Goal: Task Accomplishment & Management: Use online tool/utility

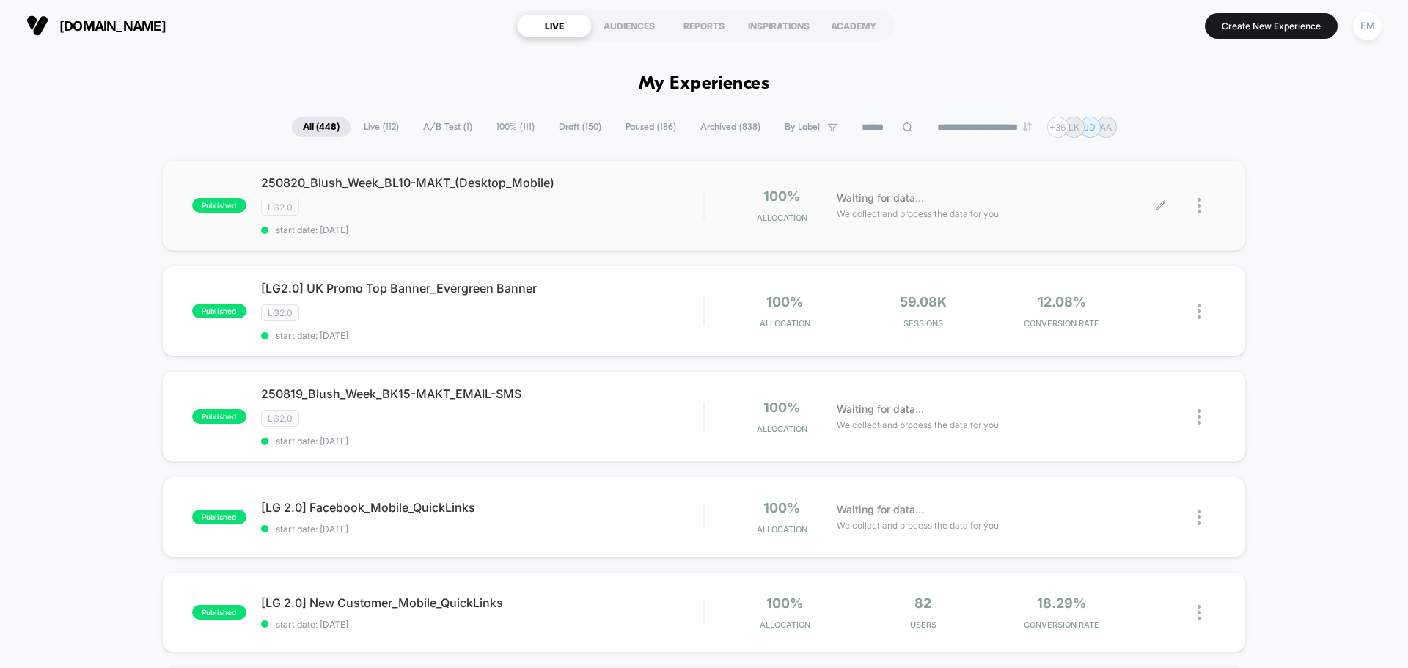
click at [1203, 200] on div at bounding box center [1207, 206] width 18 height 34
click at [1117, 154] on div "Duplicate" at bounding box center [1125, 155] width 132 height 33
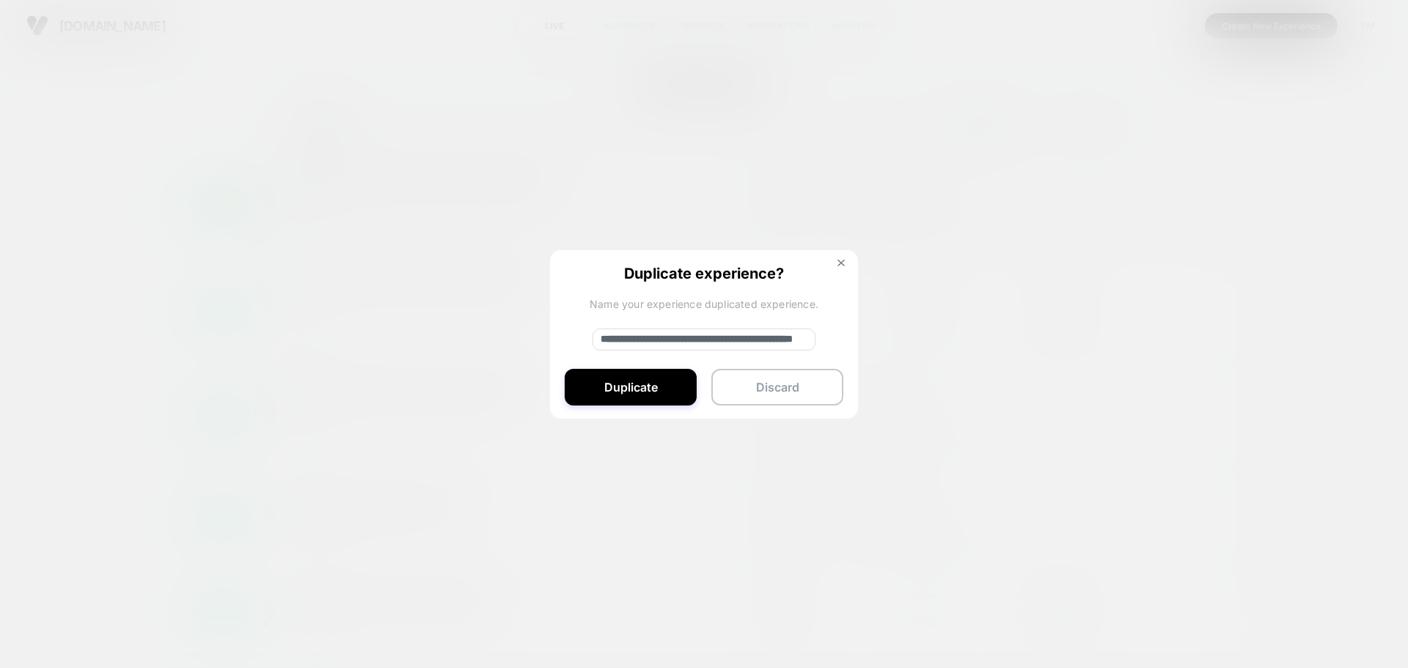
click at [671, 343] on input "**********" at bounding box center [704, 340] width 223 height 22
paste input
type input "**********"
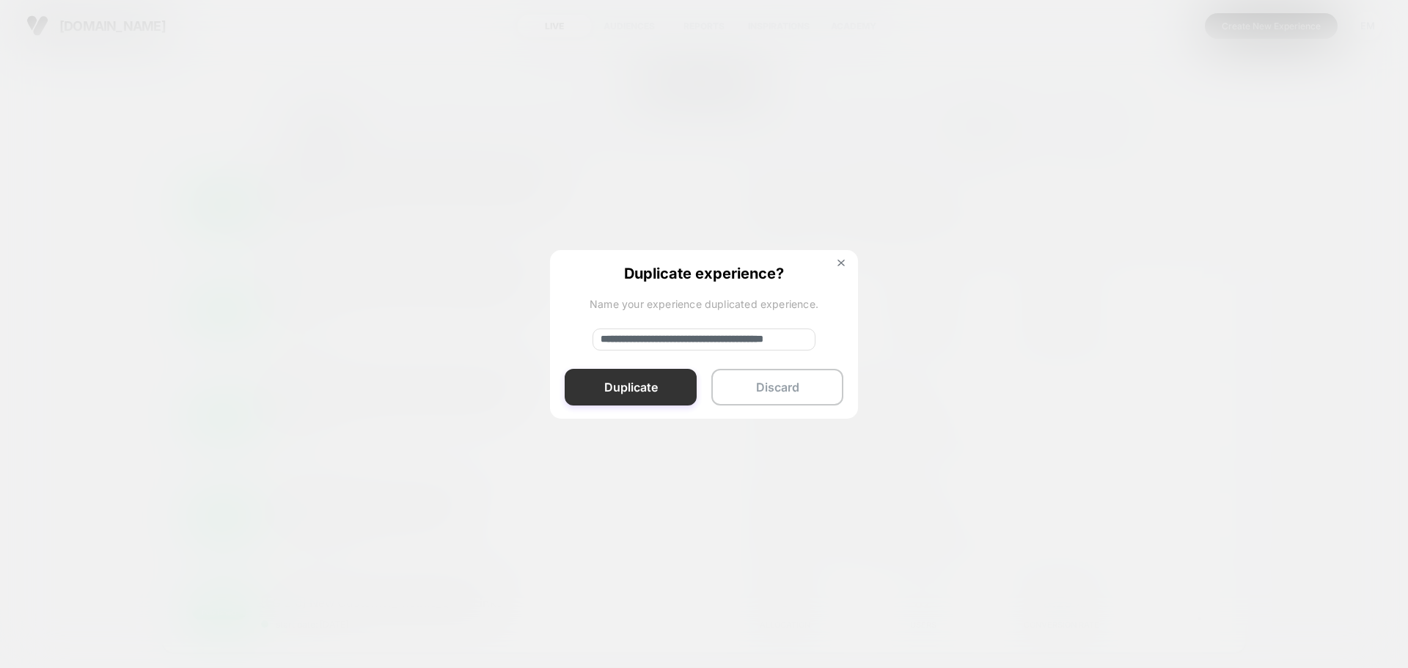
click at [631, 386] on button "Duplicate" at bounding box center [631, 387] width 132 height 37
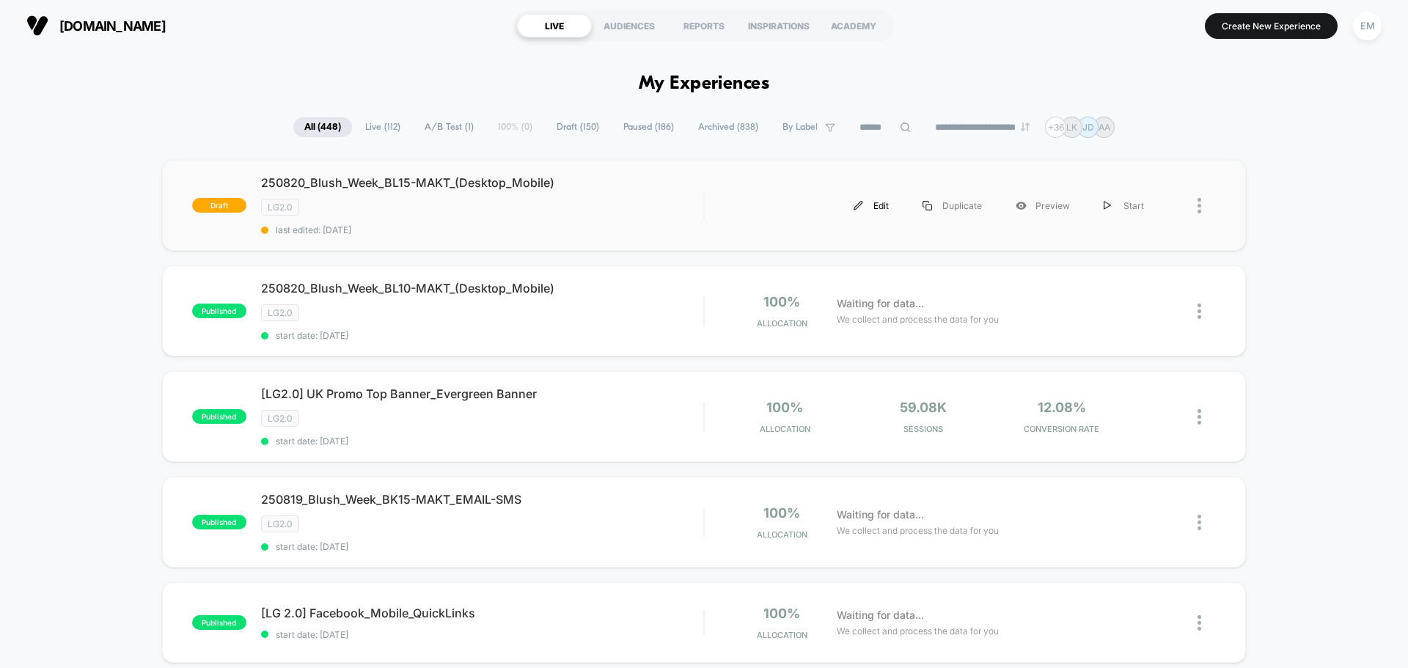
click at [867, 201] on div "Edit" at bounding box center [871, 205] width 69 height 33
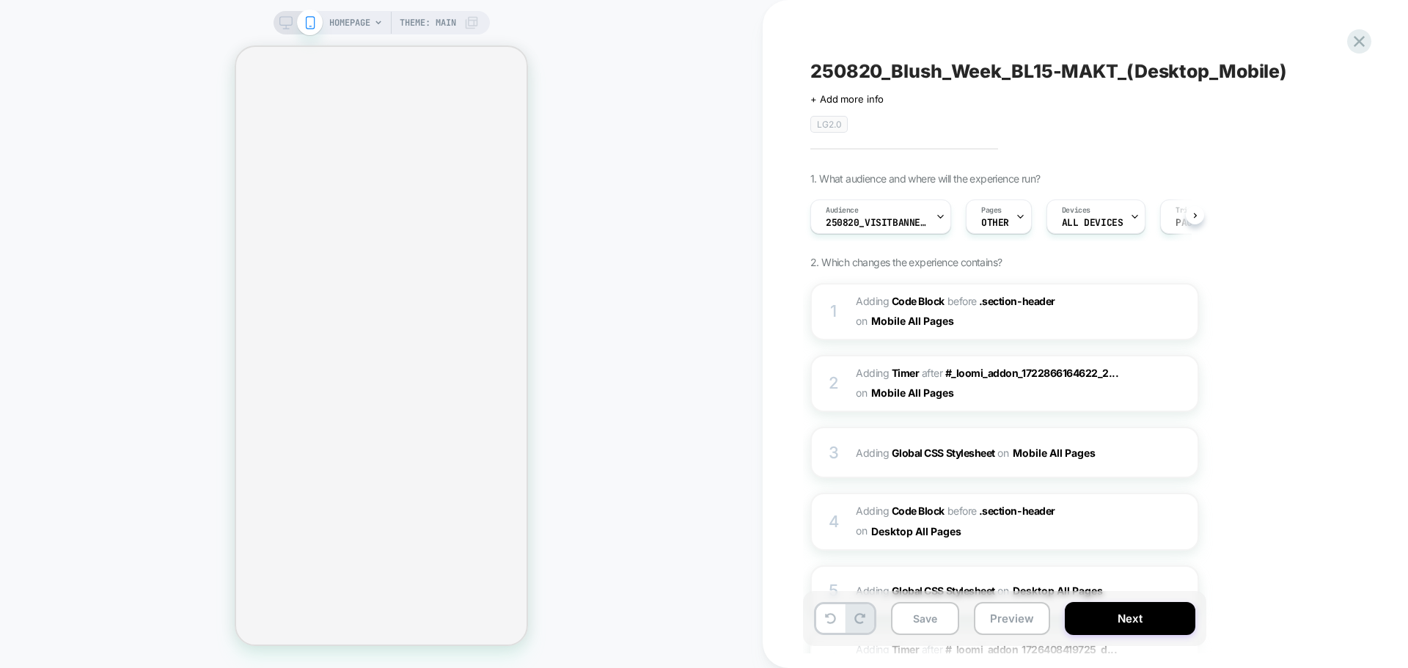
scroll to position [0, 1]
click at [888, 227] on span "250820_VisitBanner_BL10-MAKT" at bounding box center [876, 223] width 103 height 10
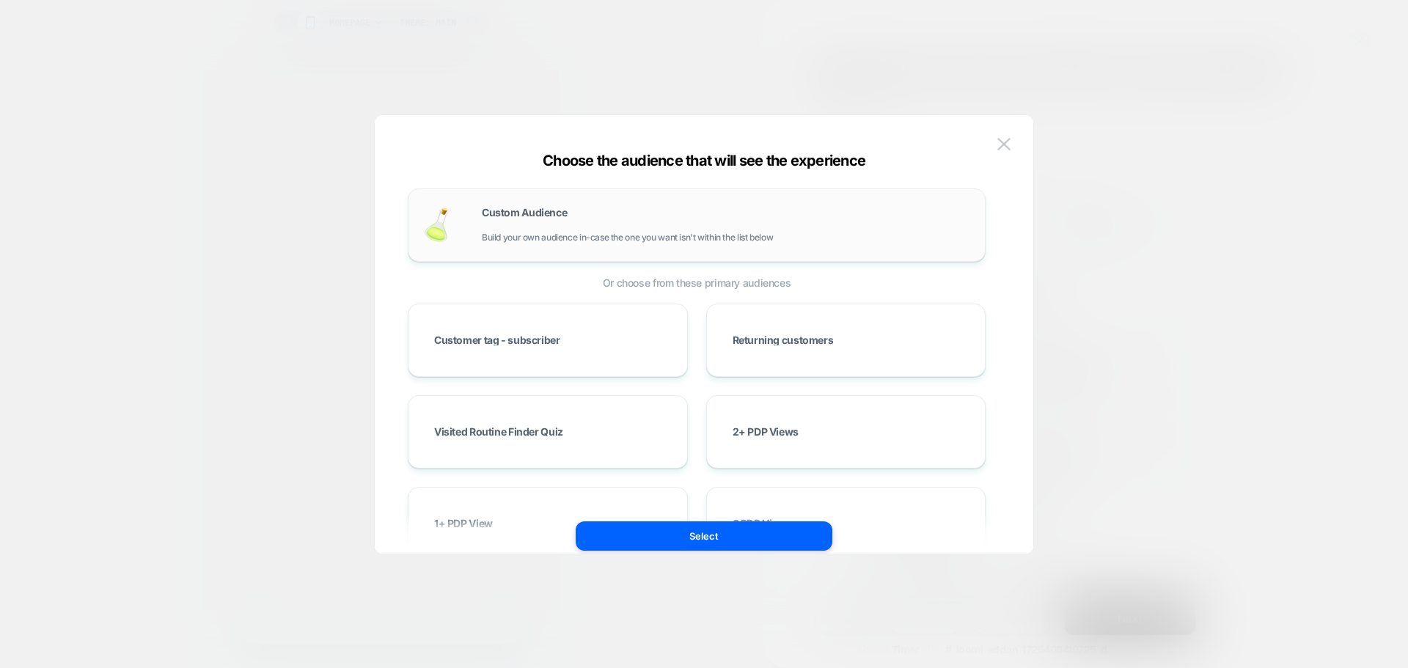
scroll to position [0, 1]
click at [565, 251] on div "Custom Audience Build your own audience in-case the one you want isn't within t…" at bounding box center [697, 225] width 578 height 73
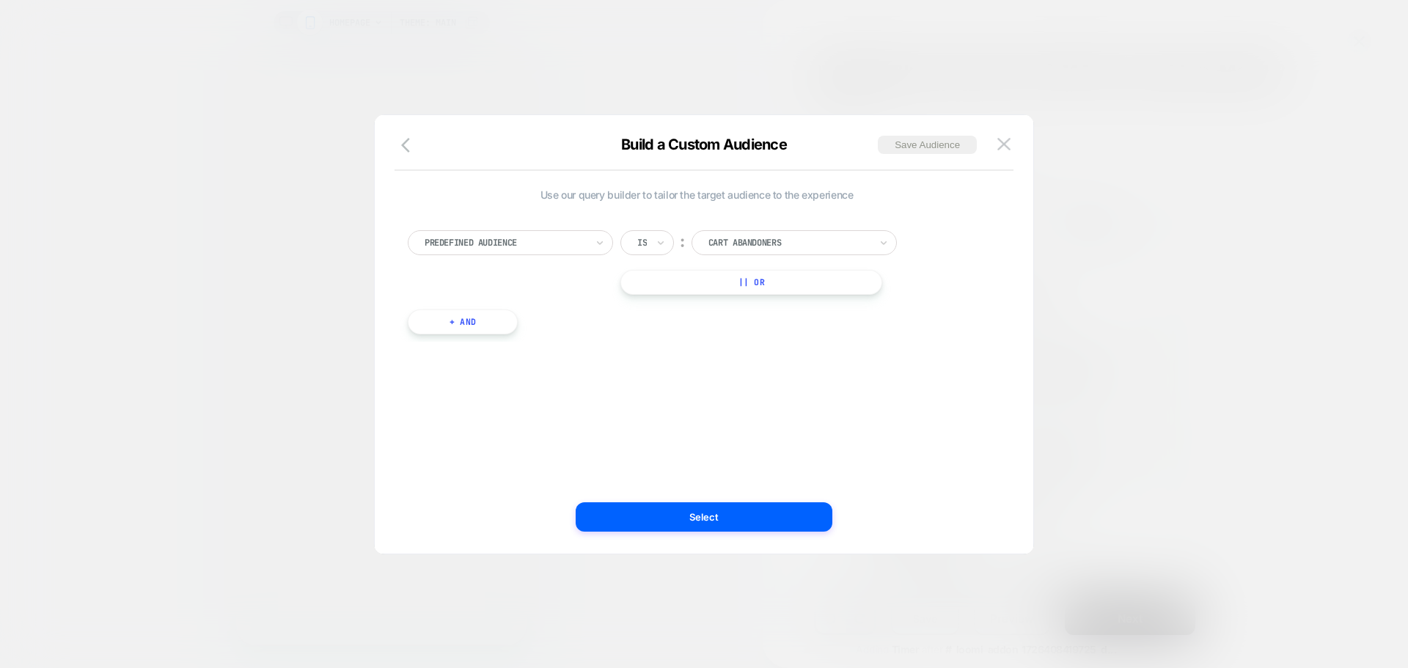
click at [545, 238] on div at bounding box center [505, 242] width 161 height 13
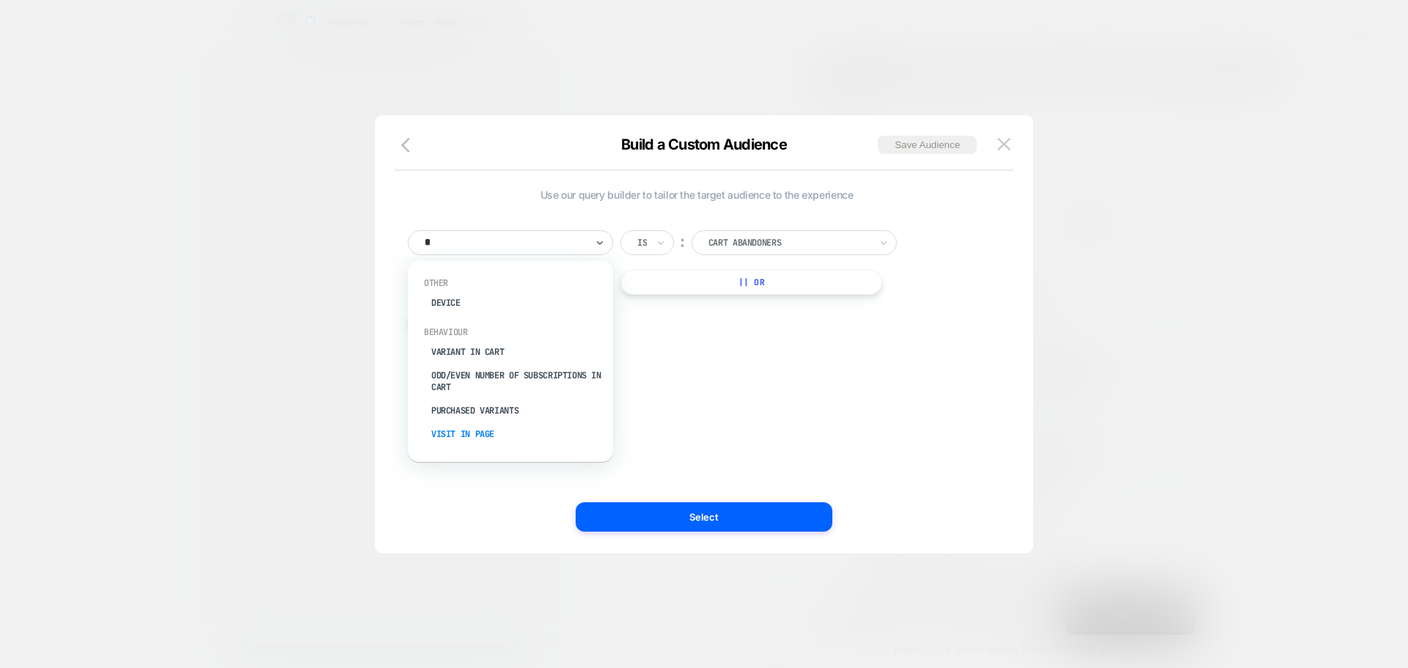
drag, startPoint x: 468, startPoint y: 434, endPoint x: 492, endPoint y: 420, distance: 27.6
click at [468, 434] on div "Visit In Page" at bounding box center [518, 434] width 191 height 23
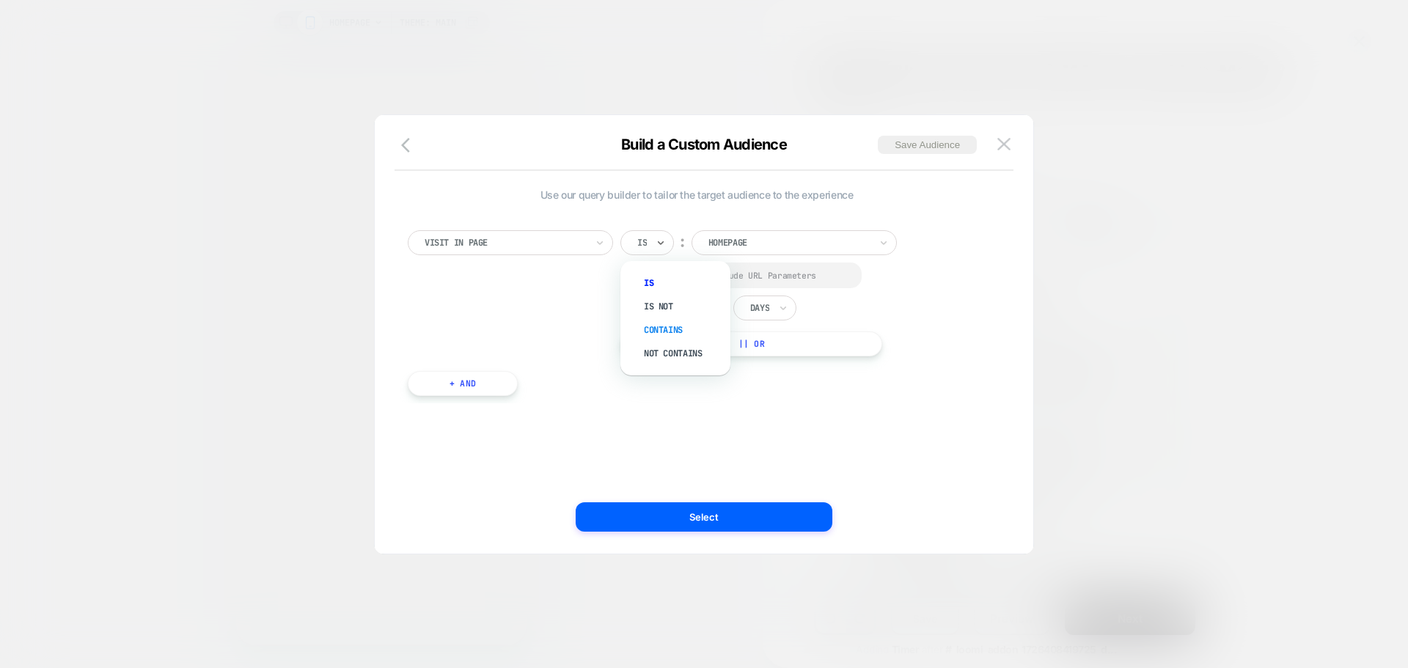
click at [652, 335] on div "Contains" at bounding box center [682, 329] width 95 height 23
click at [639, 272] on div at bounding box center [640, 275] width 11 height 11
click at [715, 307] on input "*" at bounding box center [708, 309] width 37 height 21
type input "**********"
click at [722, 311] on input at bounding box center [708, 309] width 37 height 21
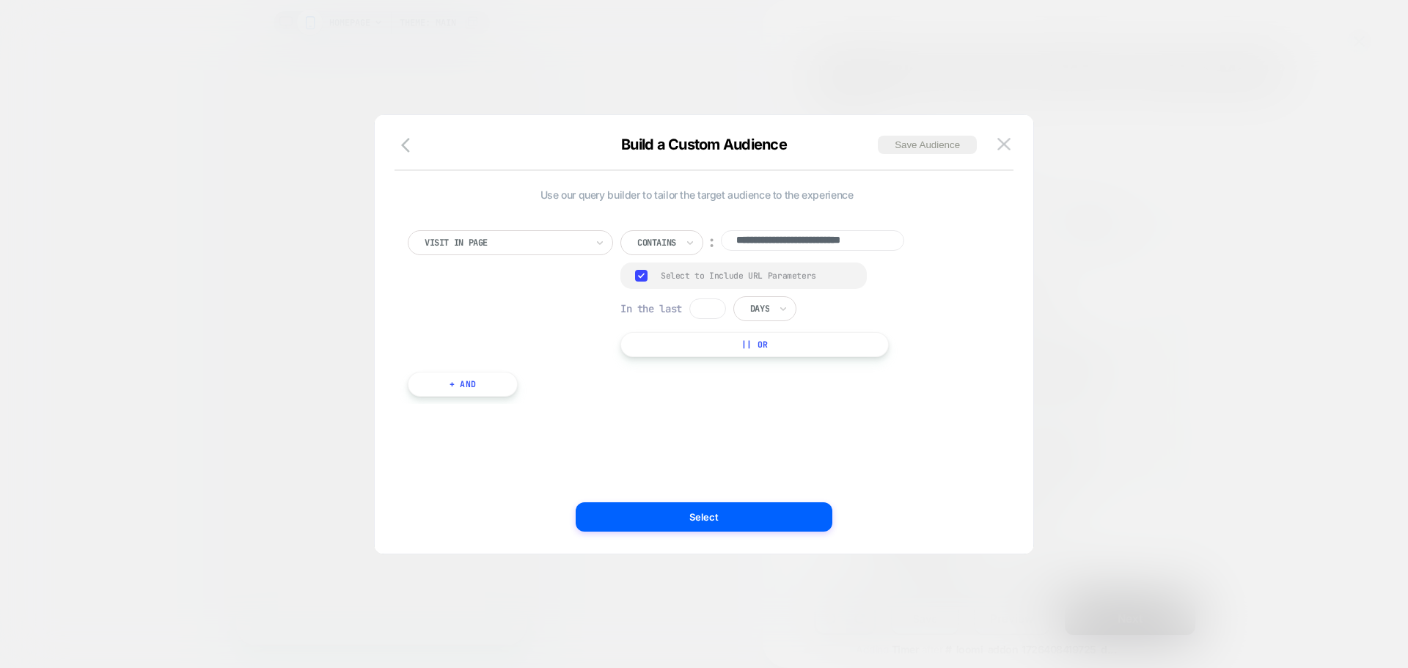
scroll to position [0, 0]
type input "*"
click at [766, 309] on div at bounding box center [759, 308] width 19 height 13
click at [776, 353] on div "Hours" at bounding box center [798, 348] width 95 height 23
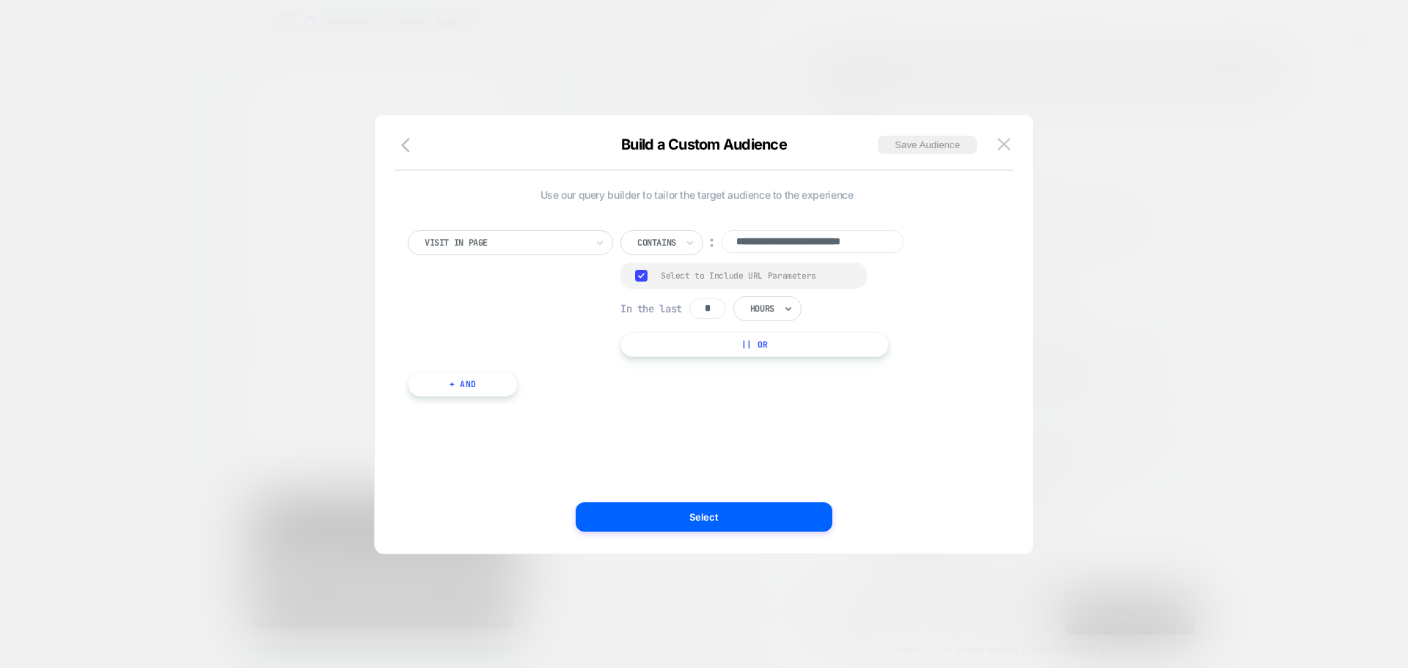
click at [775, 244] on input "**********" at bounding box center [812, 241] width 183 height 23
paste input
type input "**********"
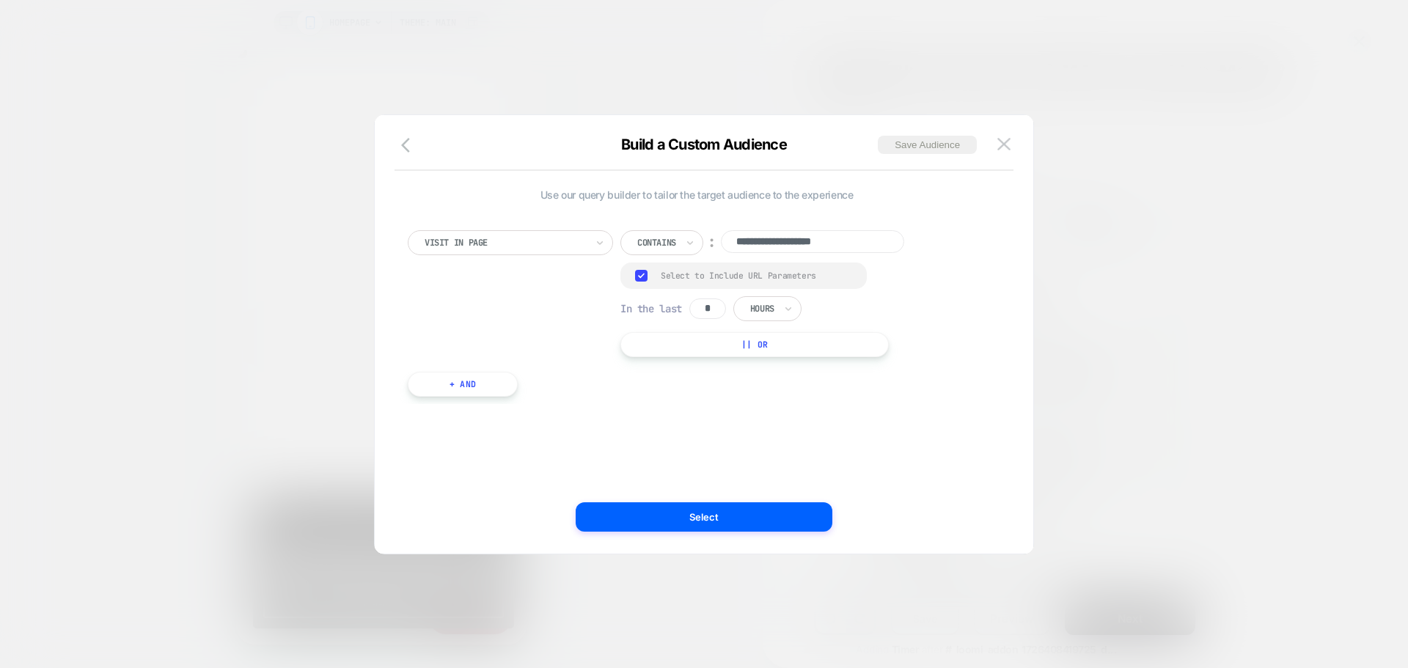
click at [831, 422] on div "**********" at bounding box center [697, 335] width 615 height 380
click at [932, 149] on button "Save Audience" at bounding box center [927, 145] width 99 height 18
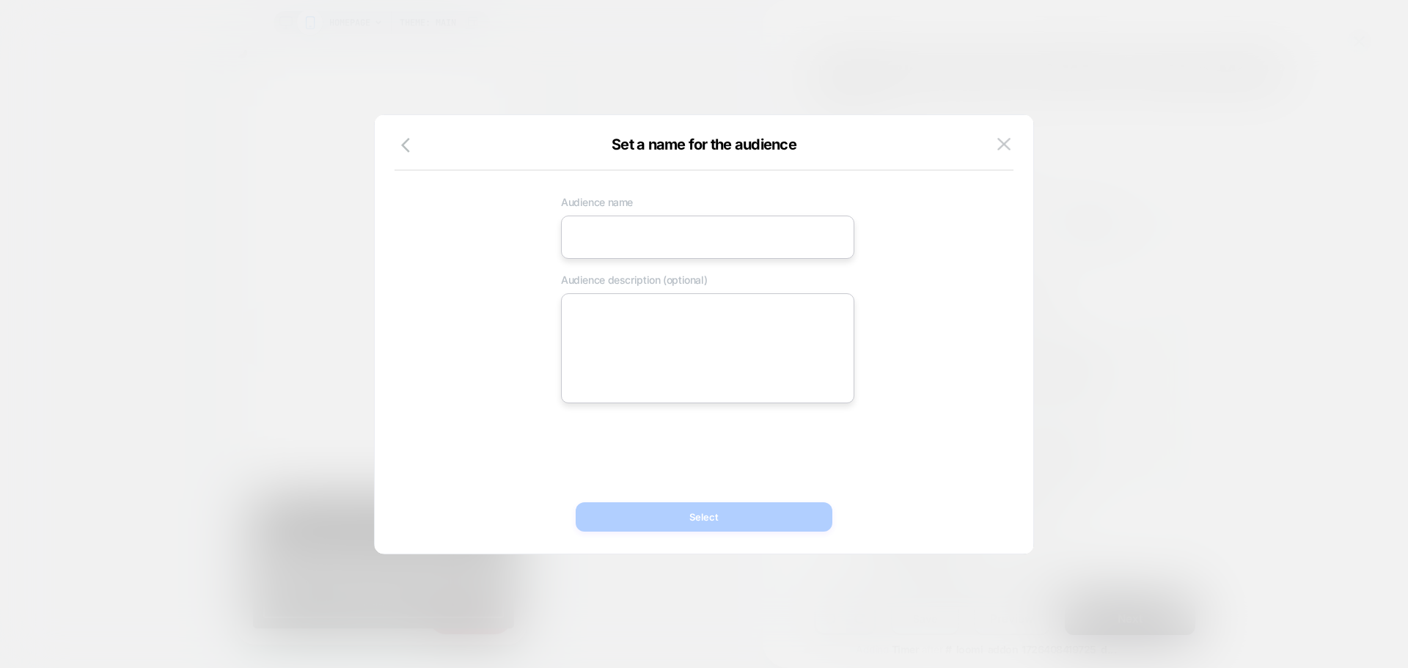
scroll to position [0, 581]
click at [602, 232] on input at bounding box center [707, 237] width 293 height 43
paste input "**********"
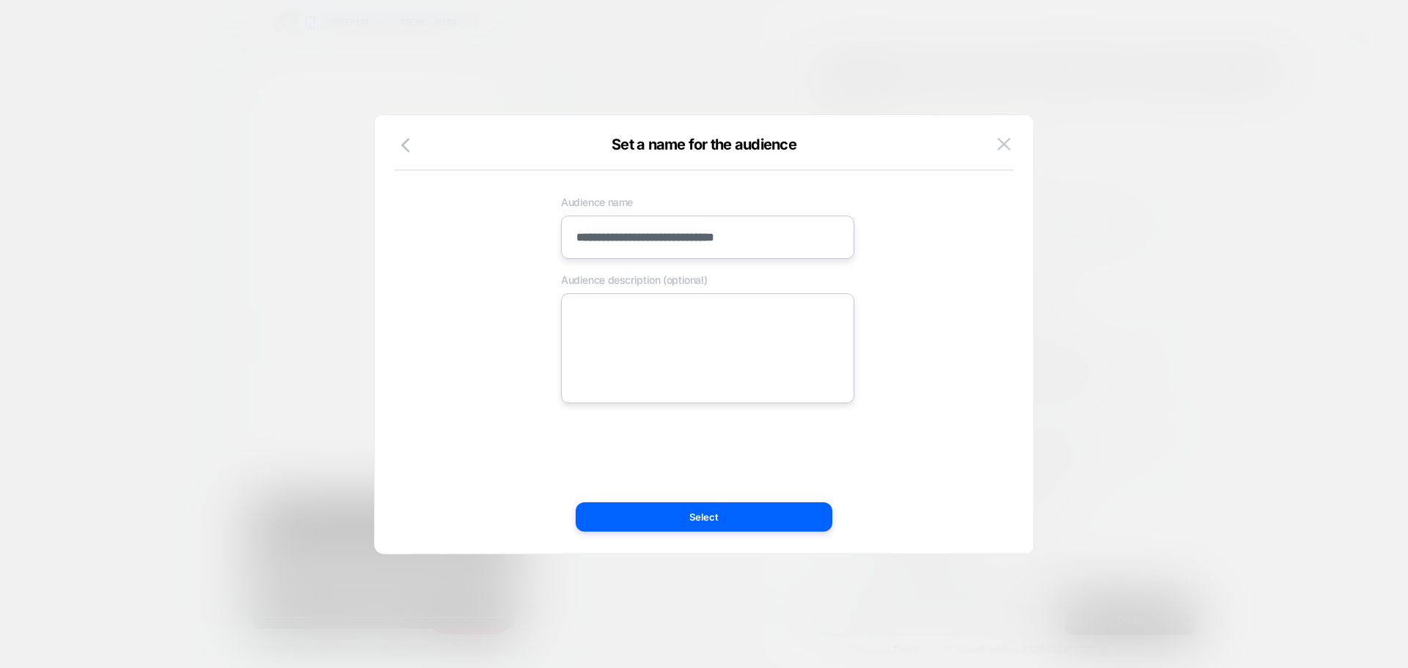
type input "**********"
click at [600, 328] on textarea at bounding box center [707, 348] width 293 height 110
paste textarea "**********"
type textarea "*"
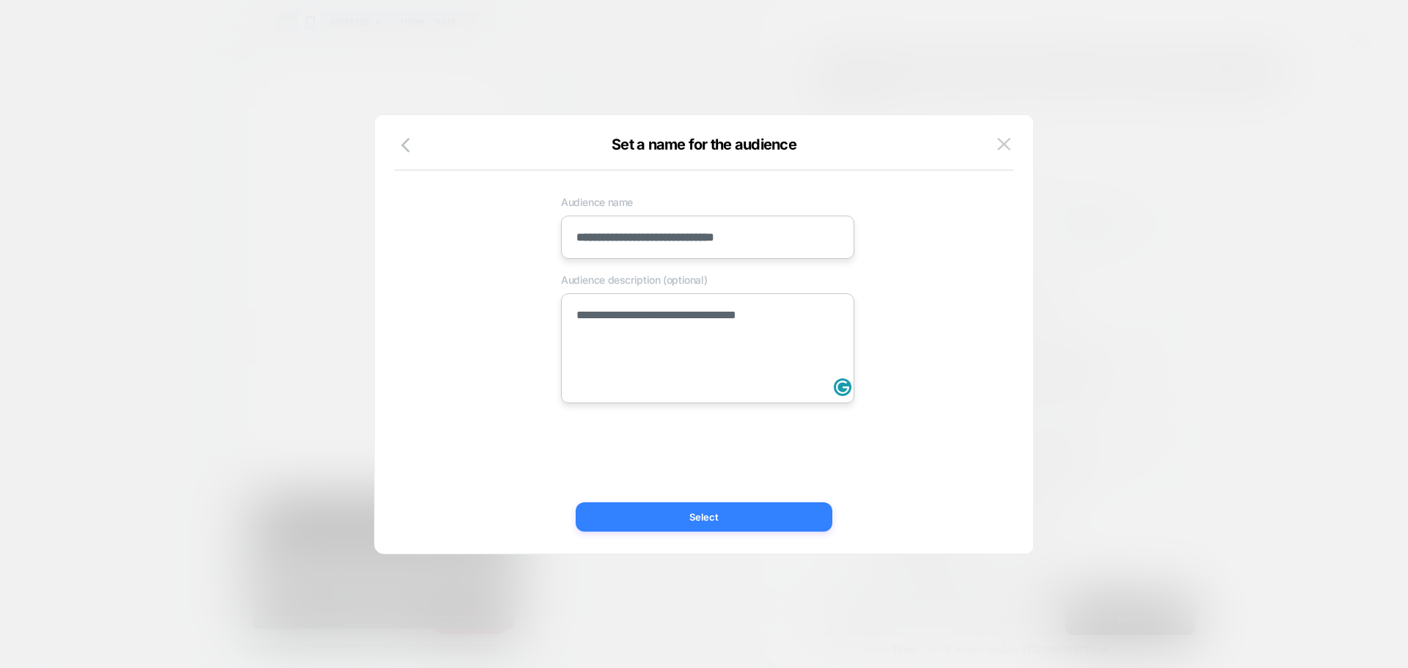
type textarea "**********"
click at [614, 516] on button "Select" at bounding box center [704, 516] width 257 height 29
click at [662, 522] on button "Select" at bounding box center [704, 516] width 257 height 29
type textarea "*"
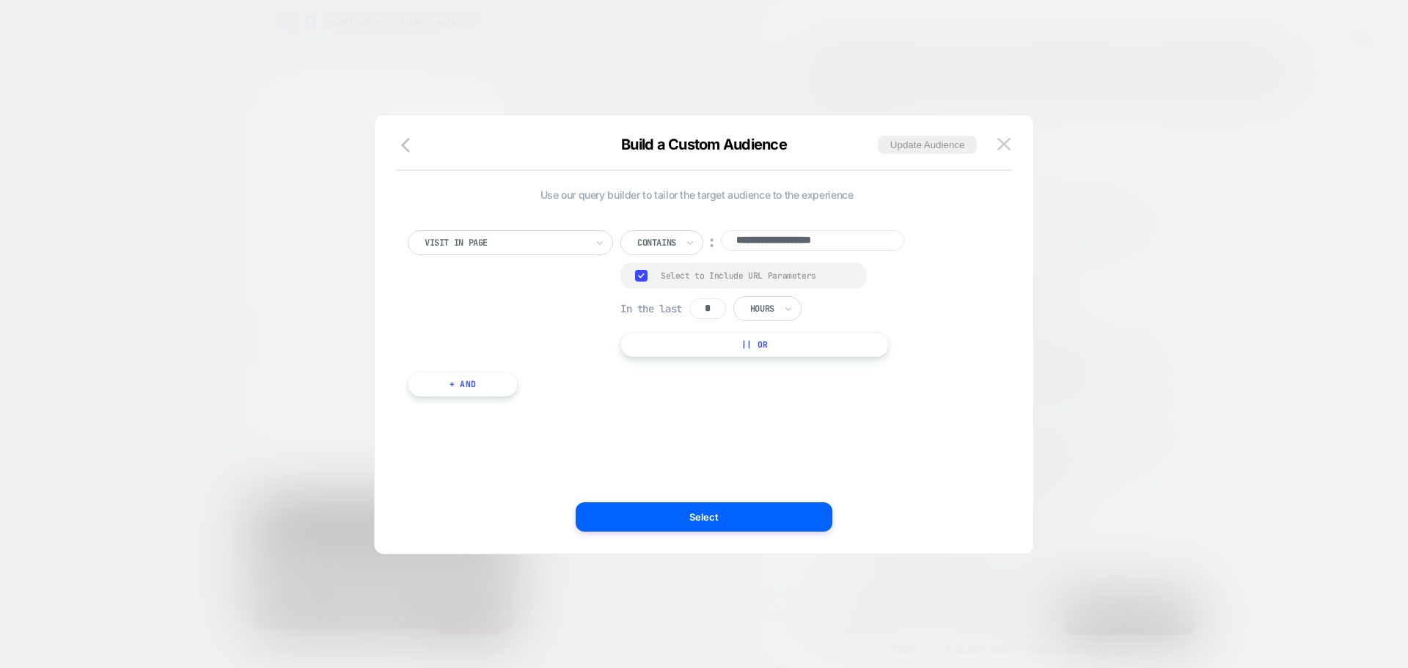
scroll to position [0, 0]
click at [642, 514] on button "Select" at bounding box center [704, 516] width 257 height 29
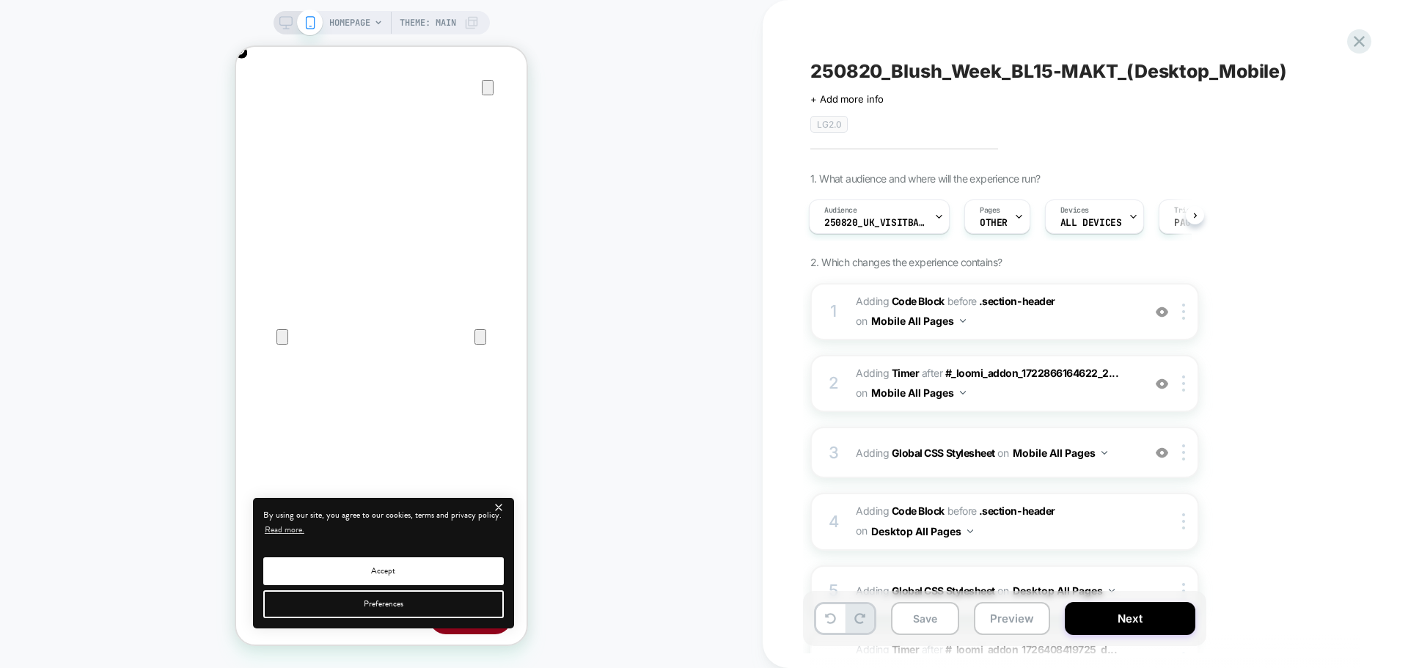
scroll to position [0, 290]
click at [985, 326] on span "Adding Code Block BEFORE .section-header .section-header on Mobile All Pages" at bounding box center [995, 312] width 279 height 40
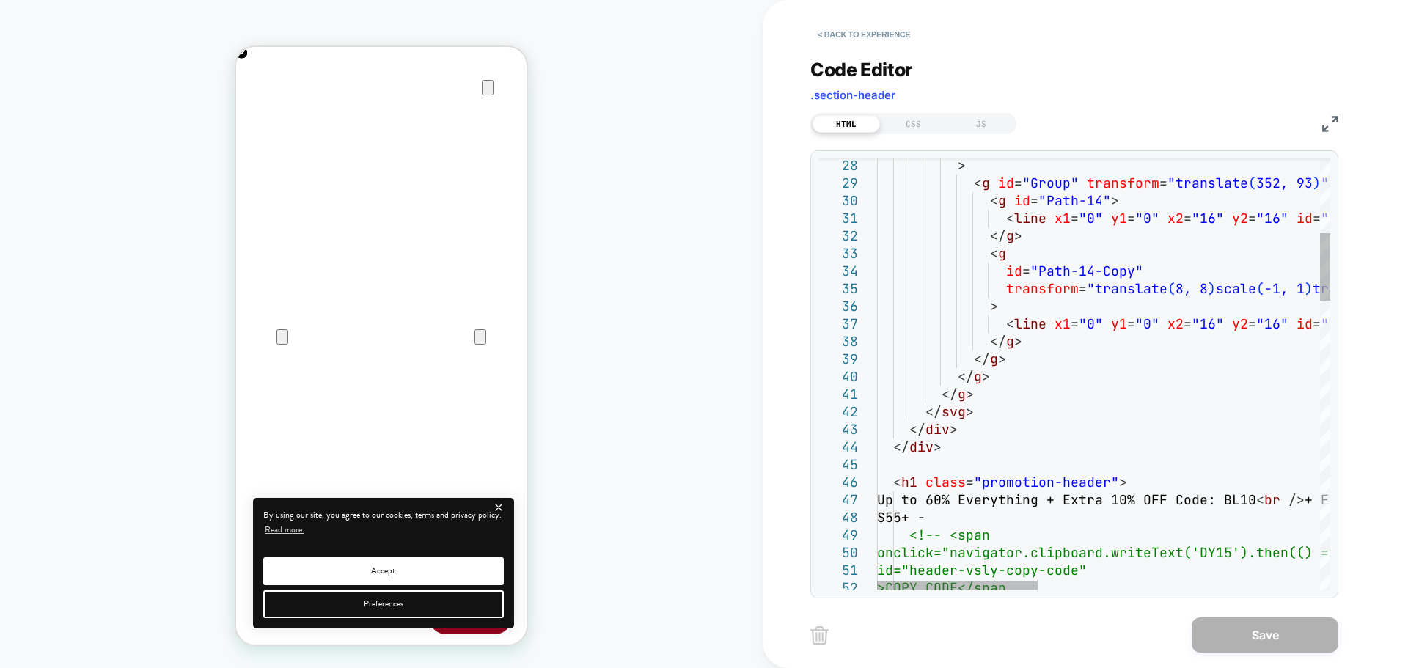
click at [1334, 120] on img at bounding box center [1331, 124] width 16 height 16
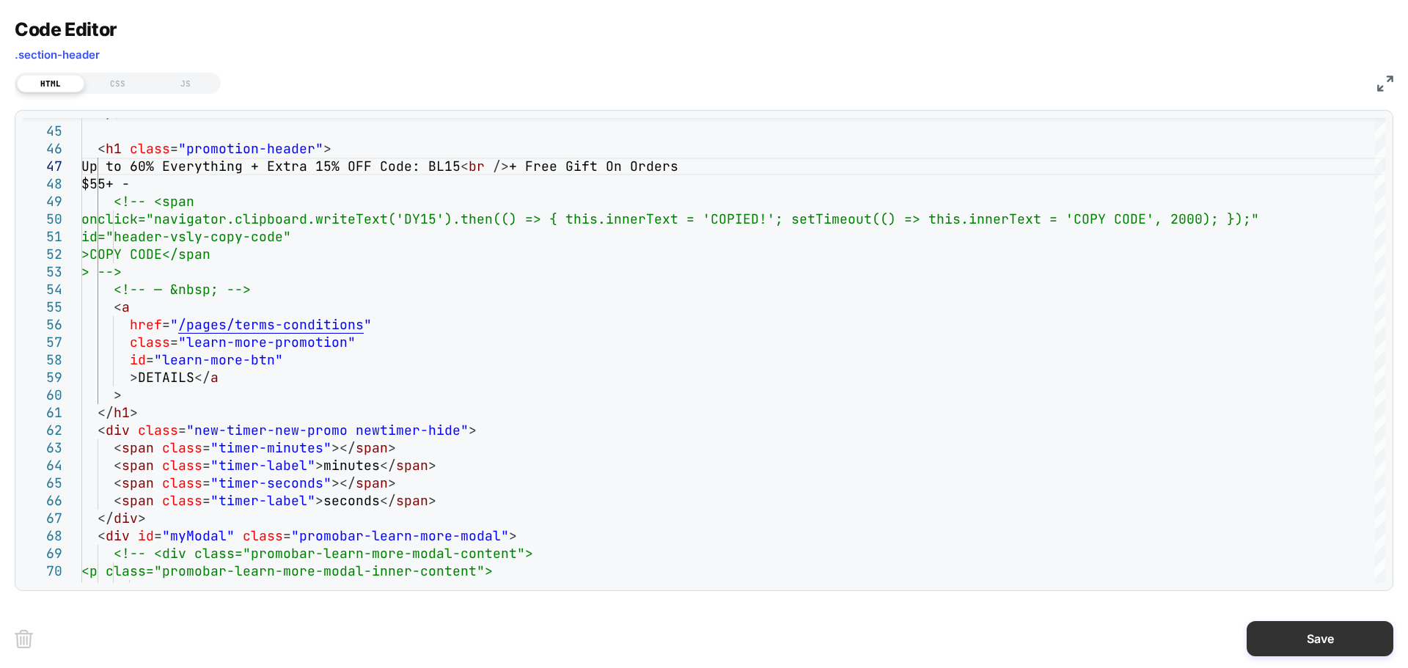
type textarea "**********"
click at [1262, 626] on button "Save" at bounding box center [1320, 638] width 147 height 35
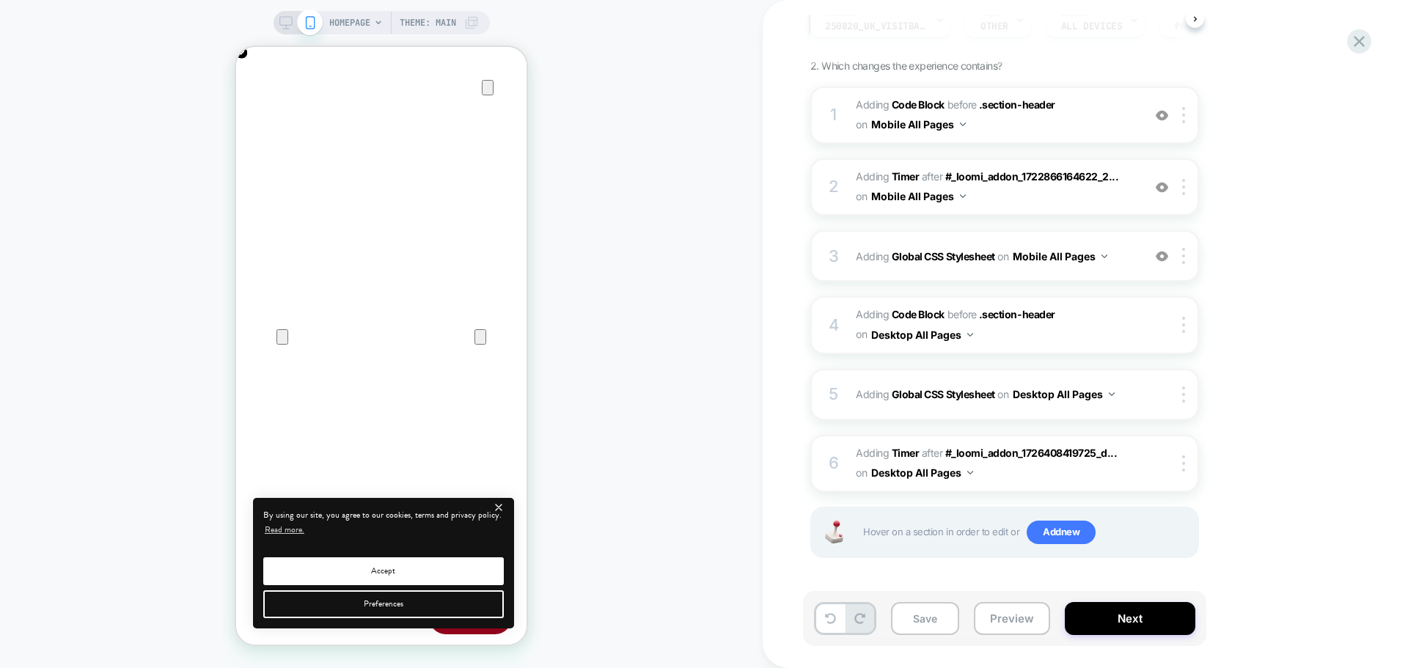
scroll to position [0, 0]
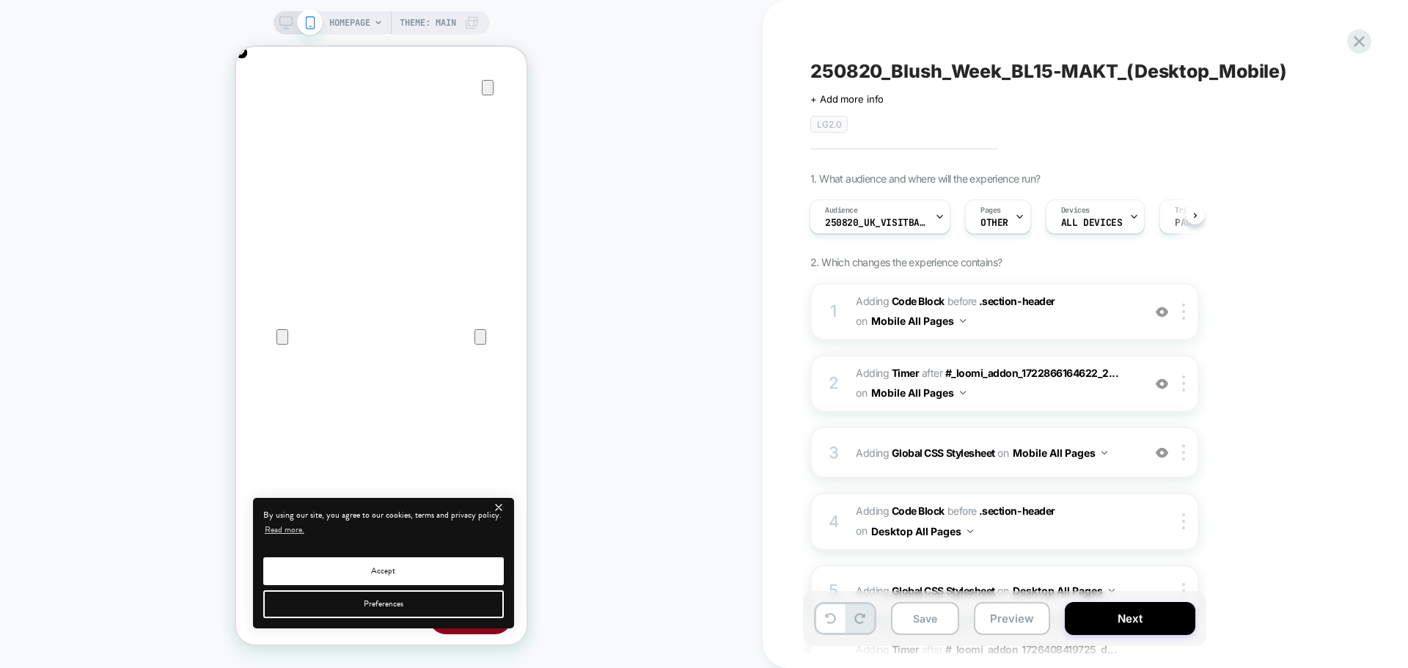
click at [285, 23] on icon at bounding box center [285, 22] width 13 height 13
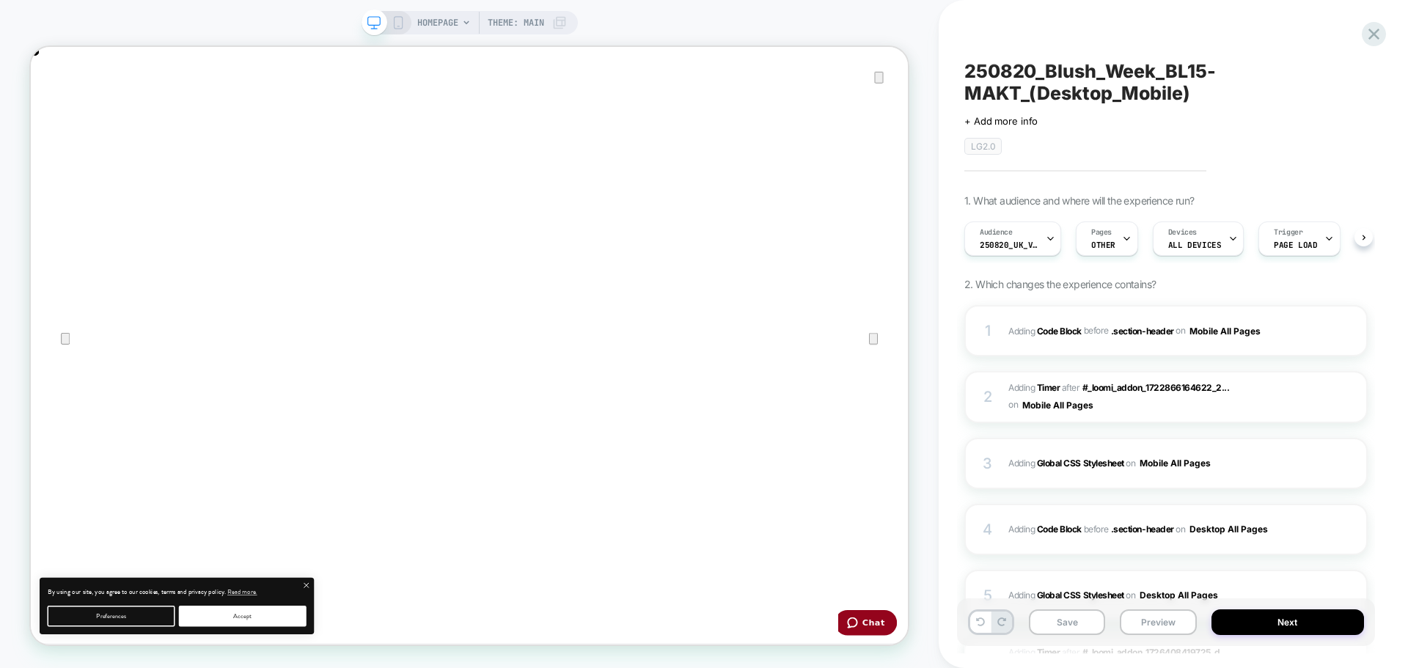
click at [1000, 247] on span "250820_UK_VisitBanner_BL15-MAKT" at bounding box center [1009, 245] width 59 height 10
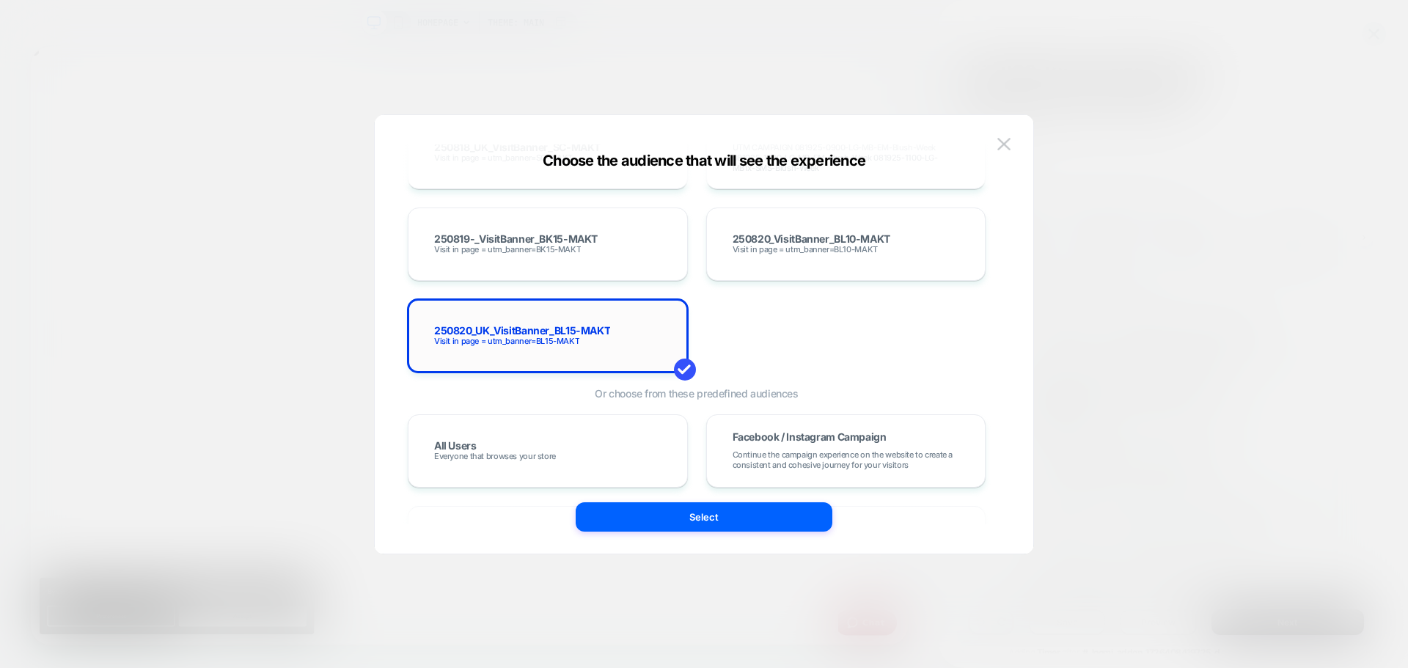
scroll to position [9169, 0]
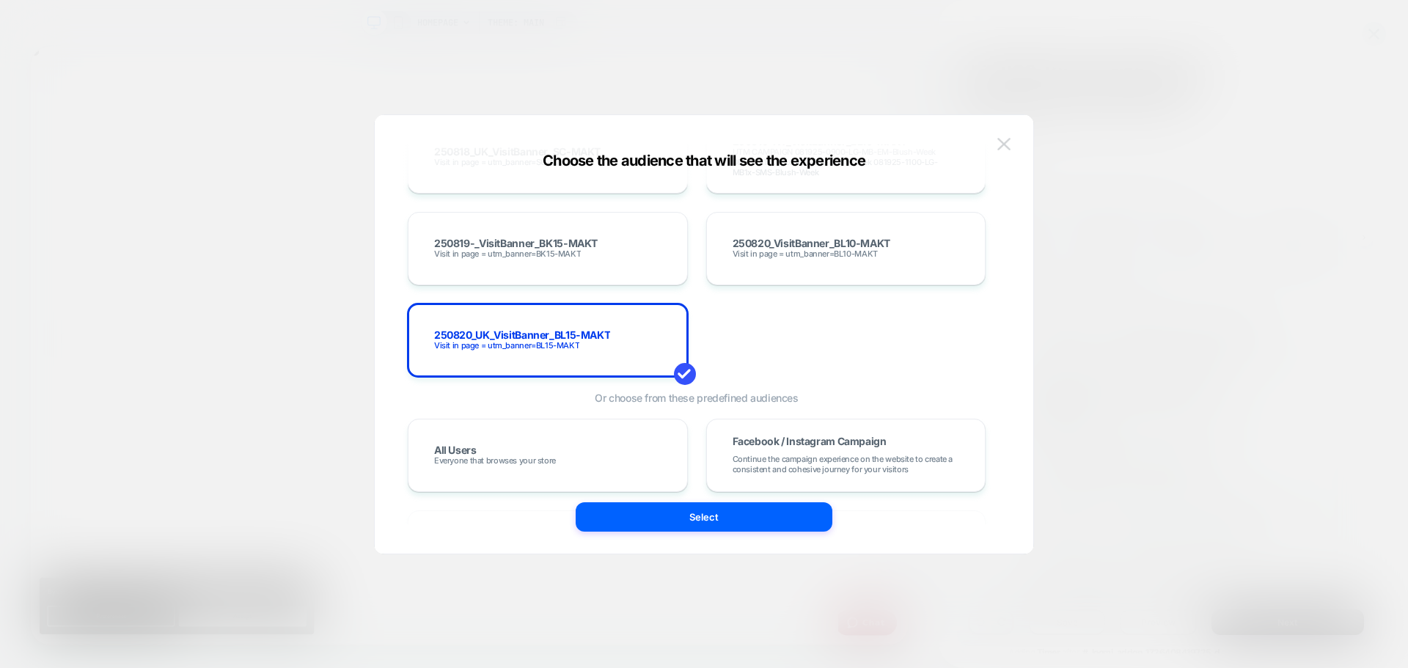
click at [1003, 142] on img at bounding box center [1004, 144] width 13 height 12
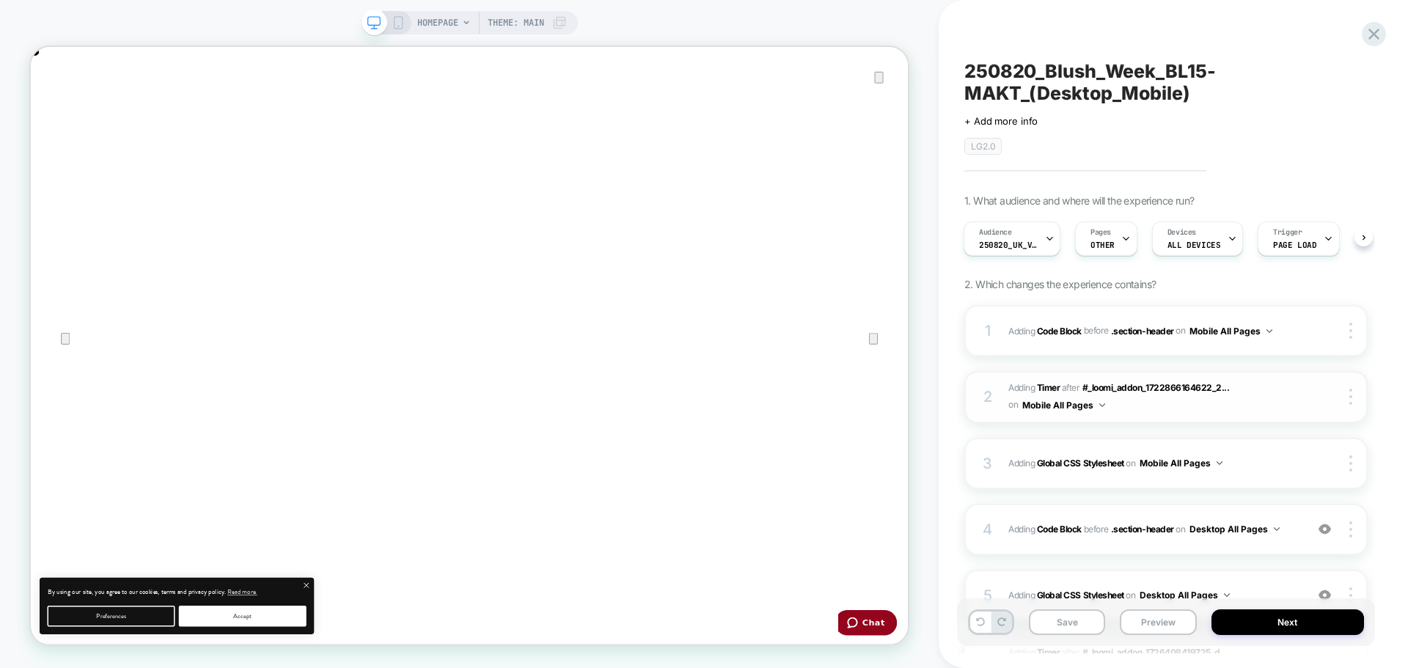
scroll to position [73, 0]
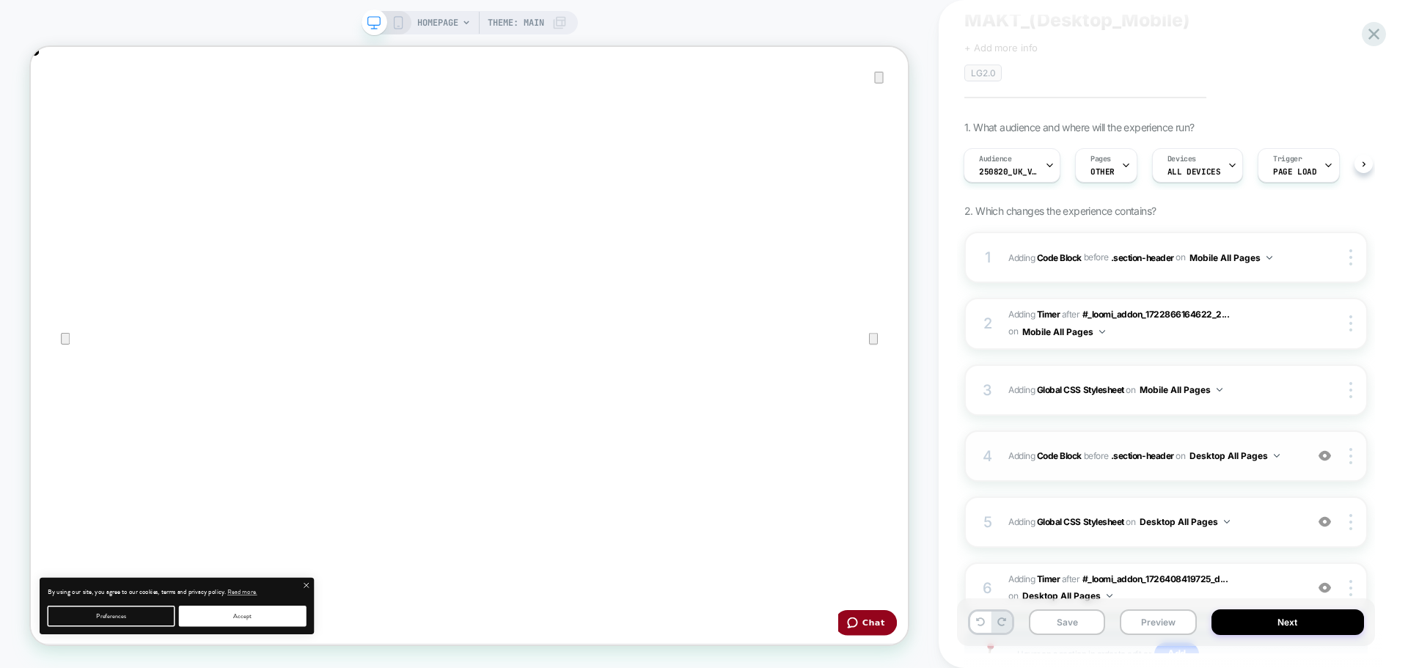
click at [1296, 472] on div "4 Adding Code Block BEFORE .section-header .section-header on Desktop All Pages…" at bounding box center [1166, 456] width 403 height 51
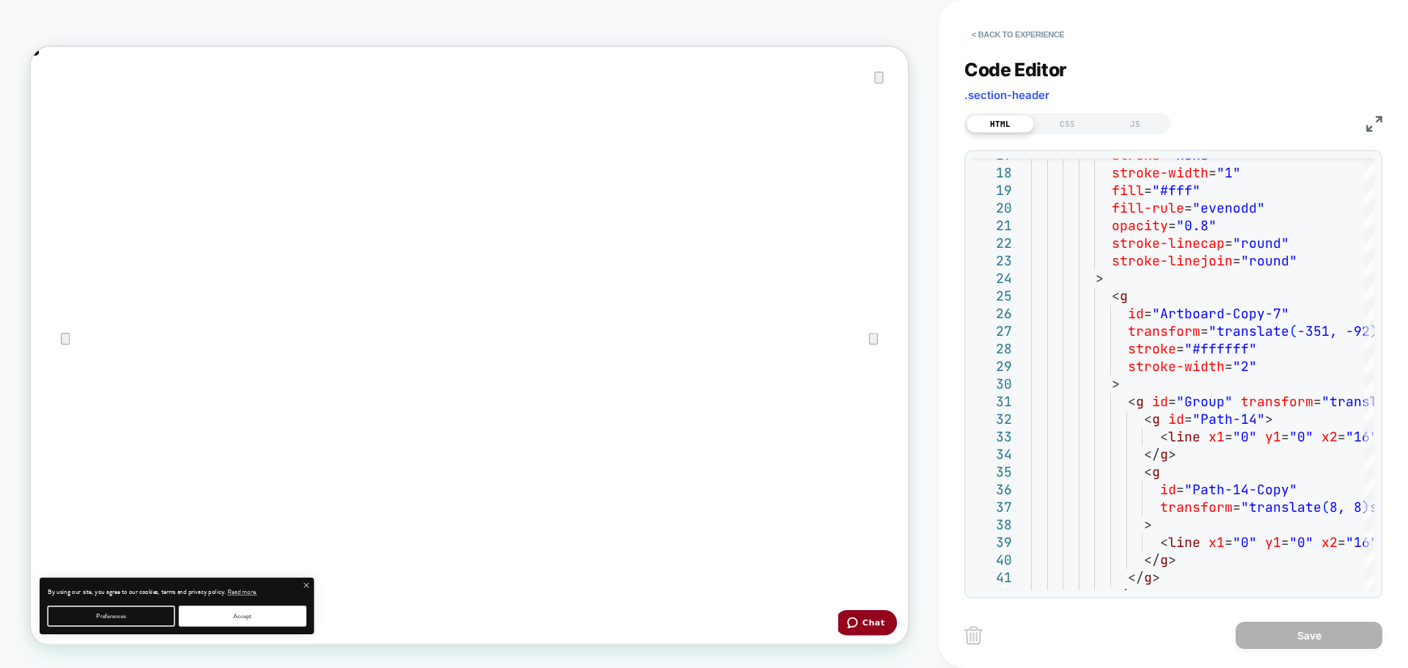
click at [1382, 116] on img at bounding box center [1375, 124] width 16 height 16
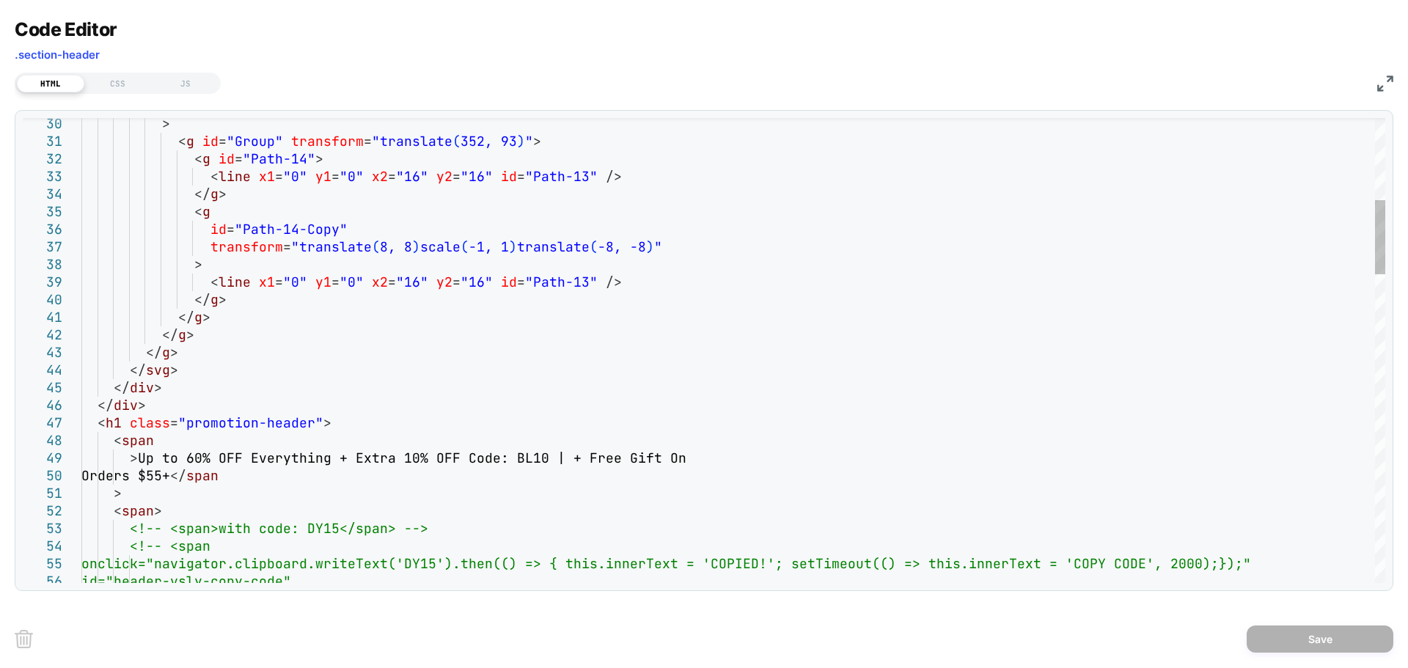
scroll to position [0, 1170]
type textarea "**********"
click at [1290, 637] on button "Save" at bounding box center [1320, 639] width 147 height 27
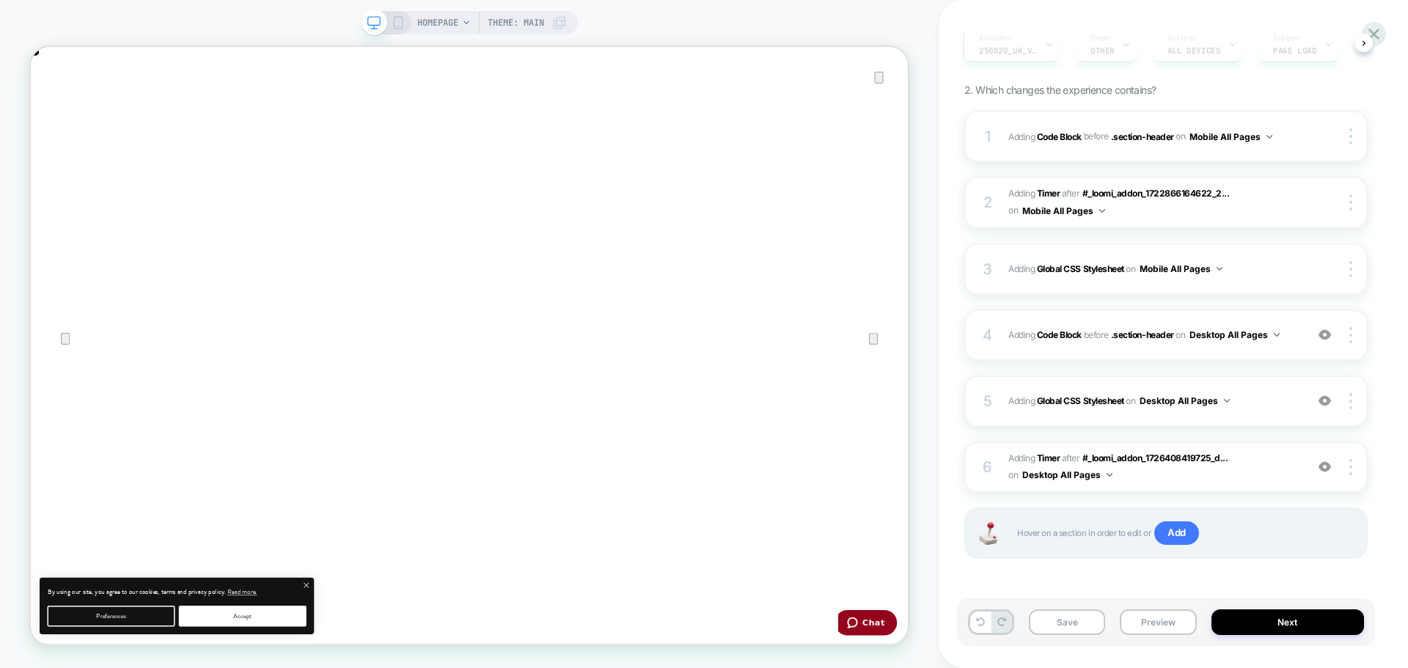
scroll to position [195, 0]
click at [395, 22] on icon at bounding box center [398, 22] width 13 height 13
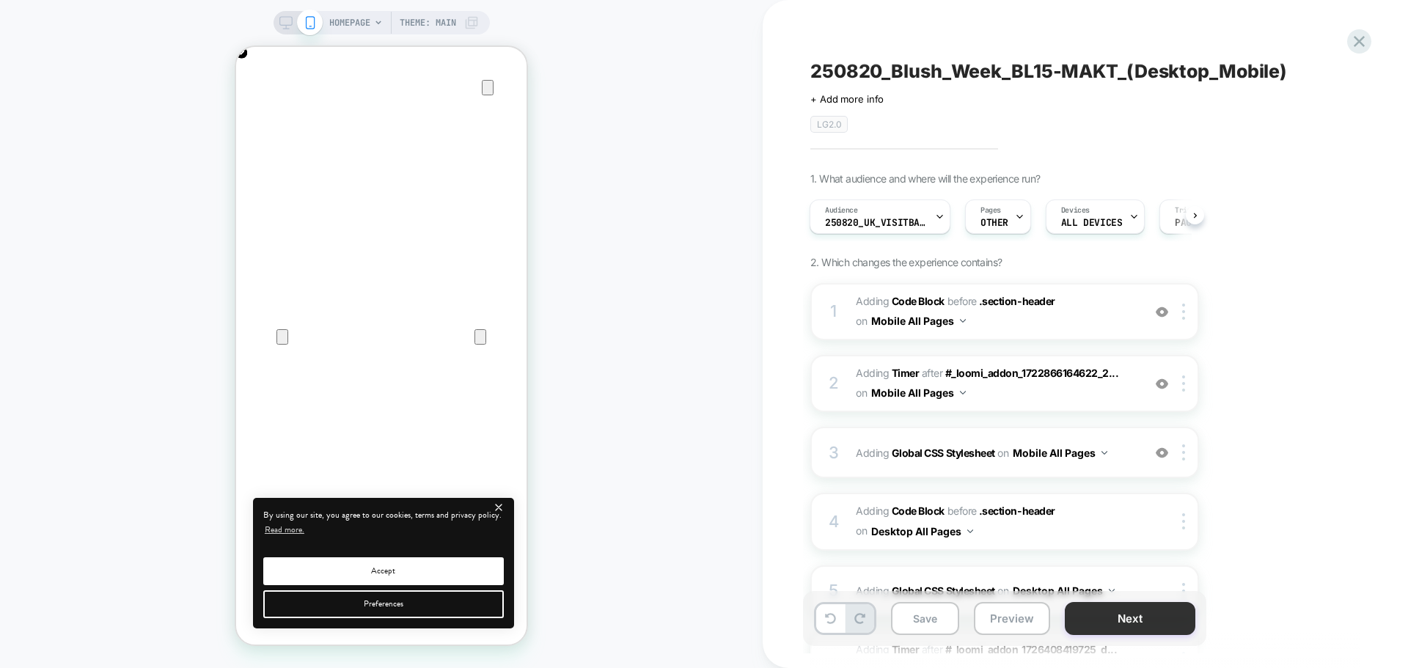
click at [1097, 626] on button "Next" at bounding box center [1130, 618] width 131 height 33
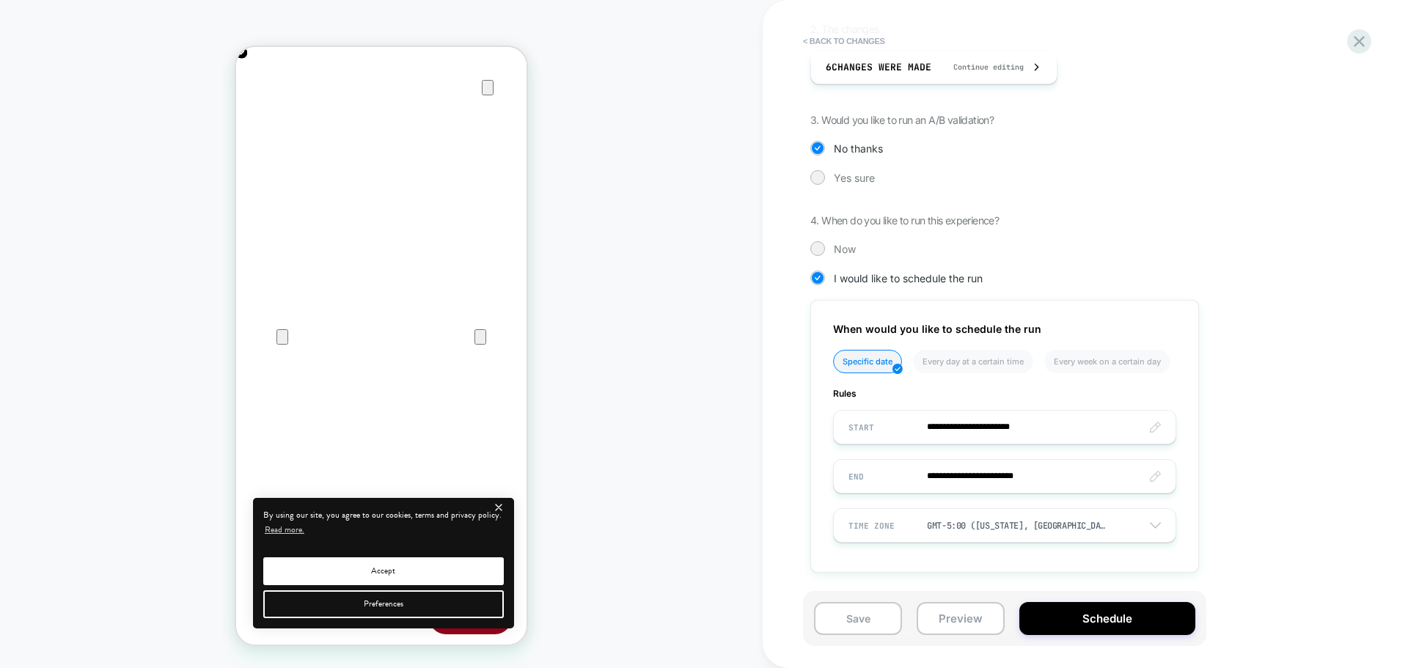
scroll to position [0, 581]
click at [1037, 612] on button "Schedule" at bounding box center [1108, 618] width 176 height 33
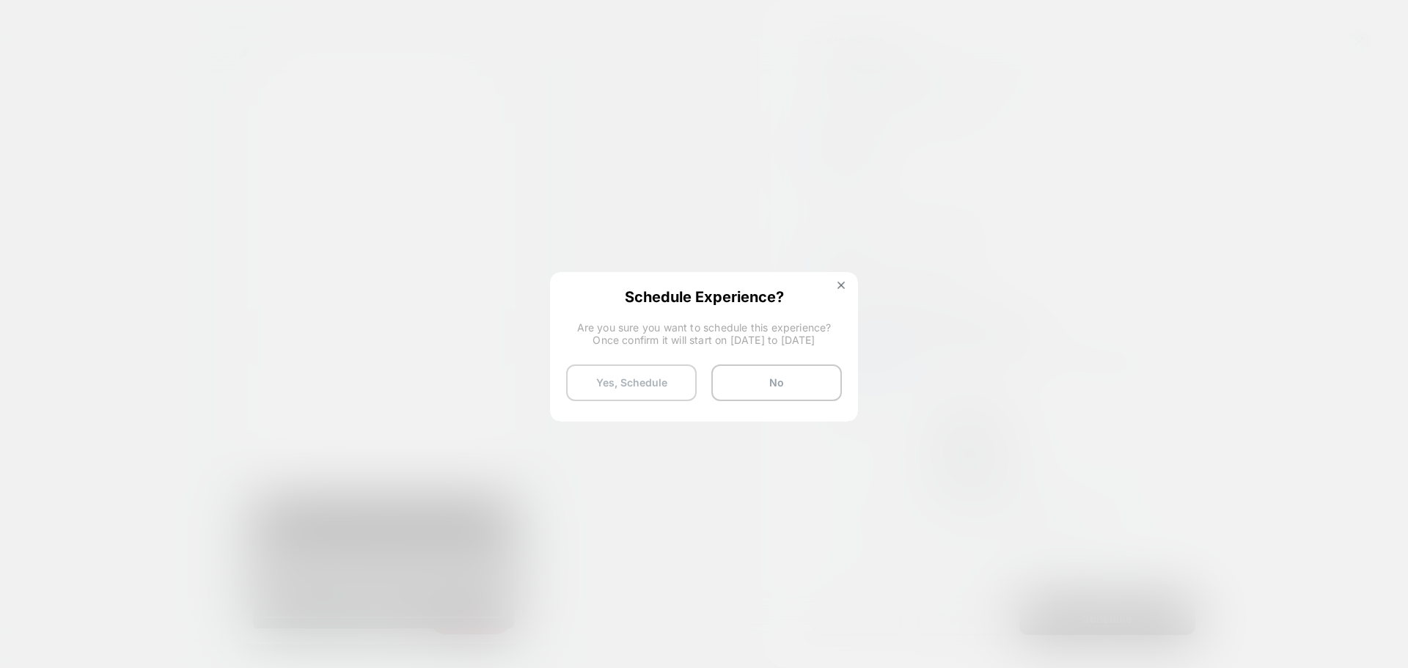
click at [613, 386] on button "Yes, Schedule" at bounding box center [631, 383] width 131 height 37
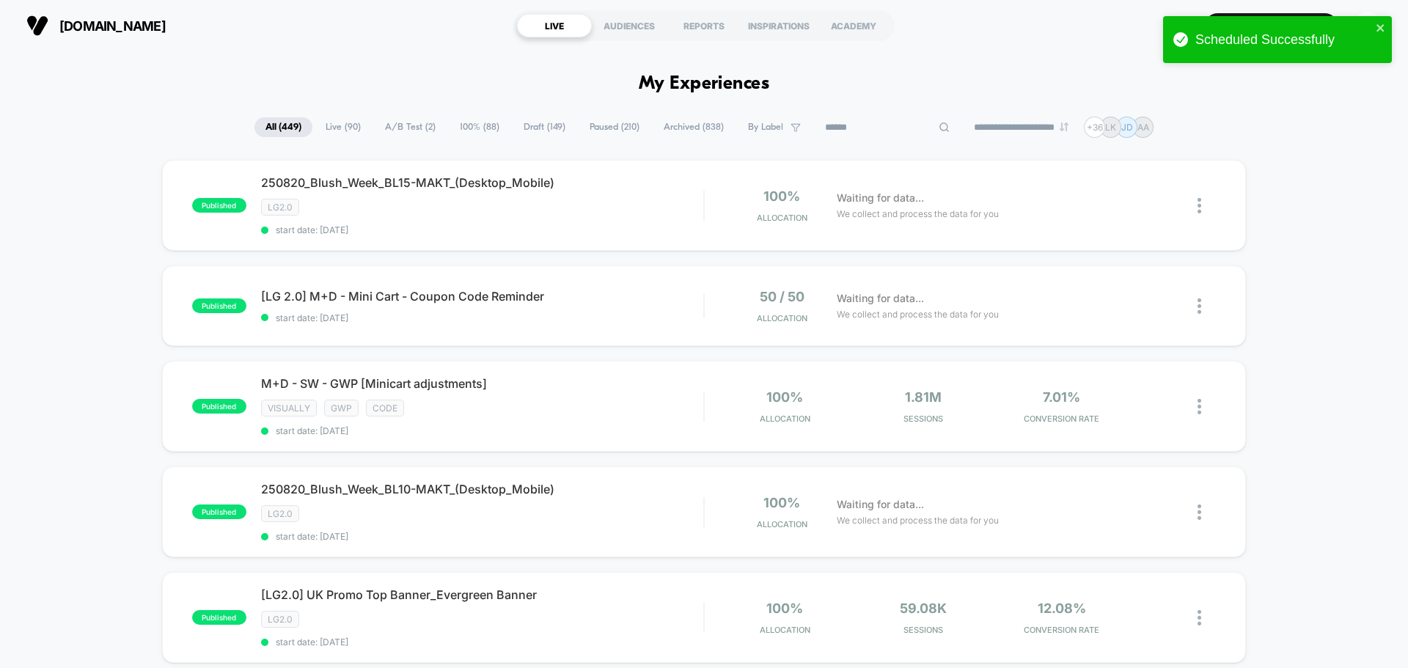
click at [852, 131] on input at bounding box center [887, 128] width 147 height 18
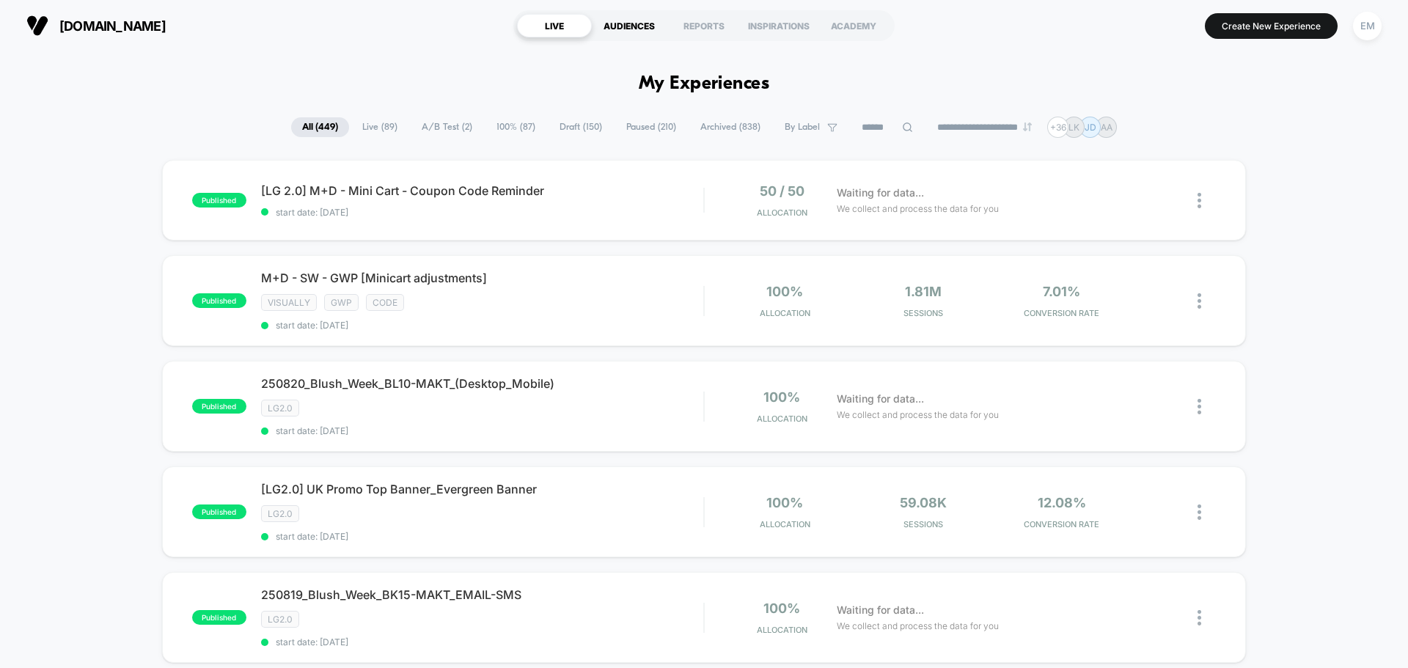
click at [621, 21] on div "AUDIENCES" at bounding box center [629, 25] width 75 height 23
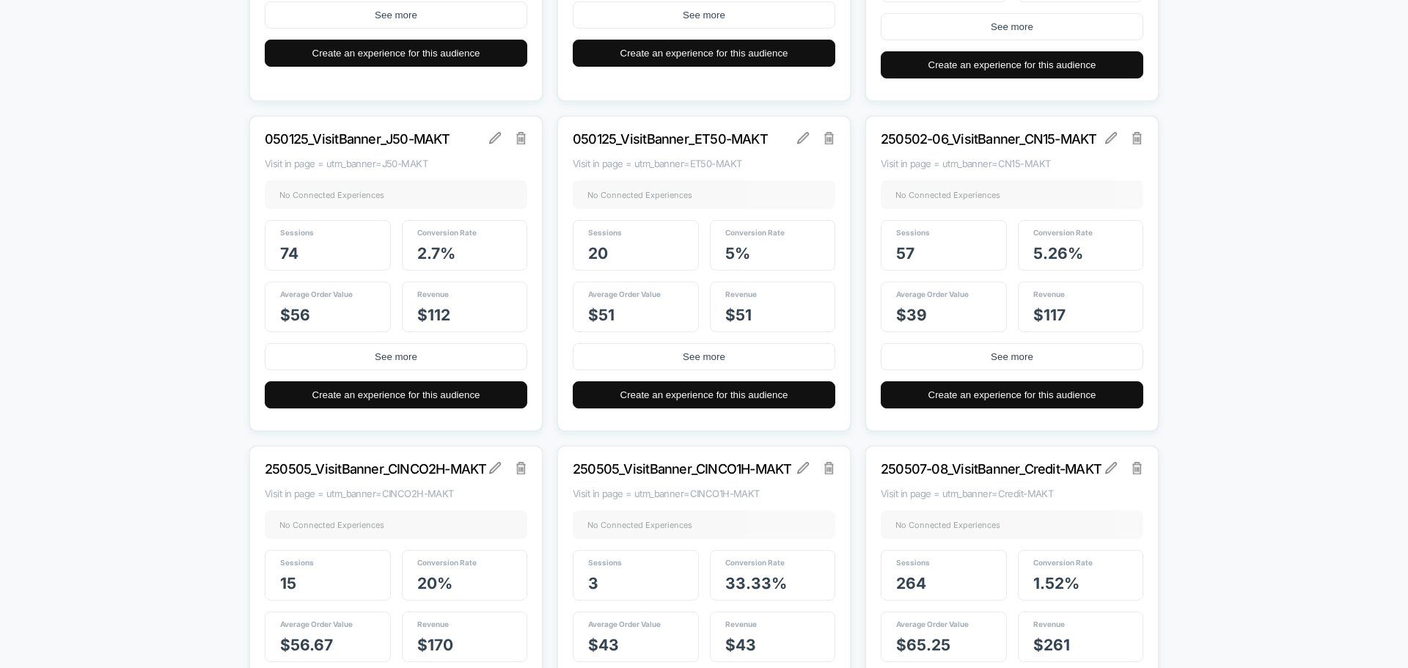
scroll to position [2641, 0]
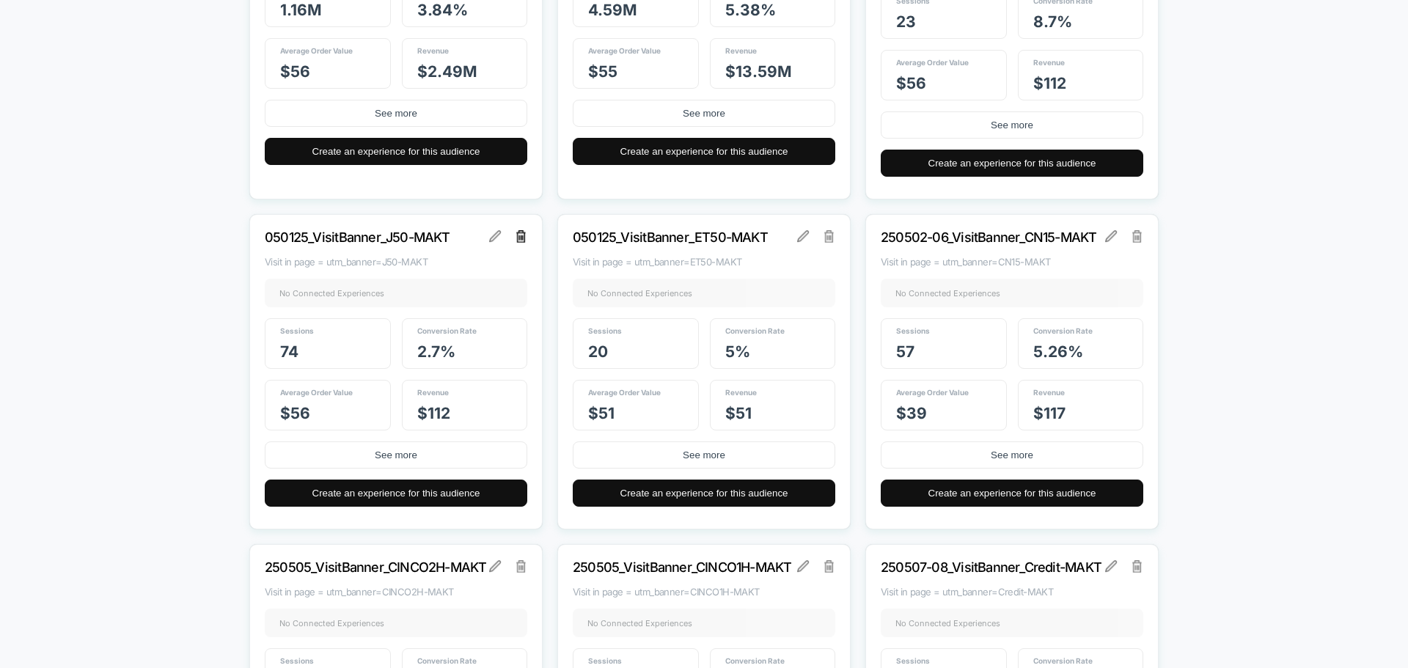
click at [525, 238] on img at bounding box center [521, 236] width 10 height 12
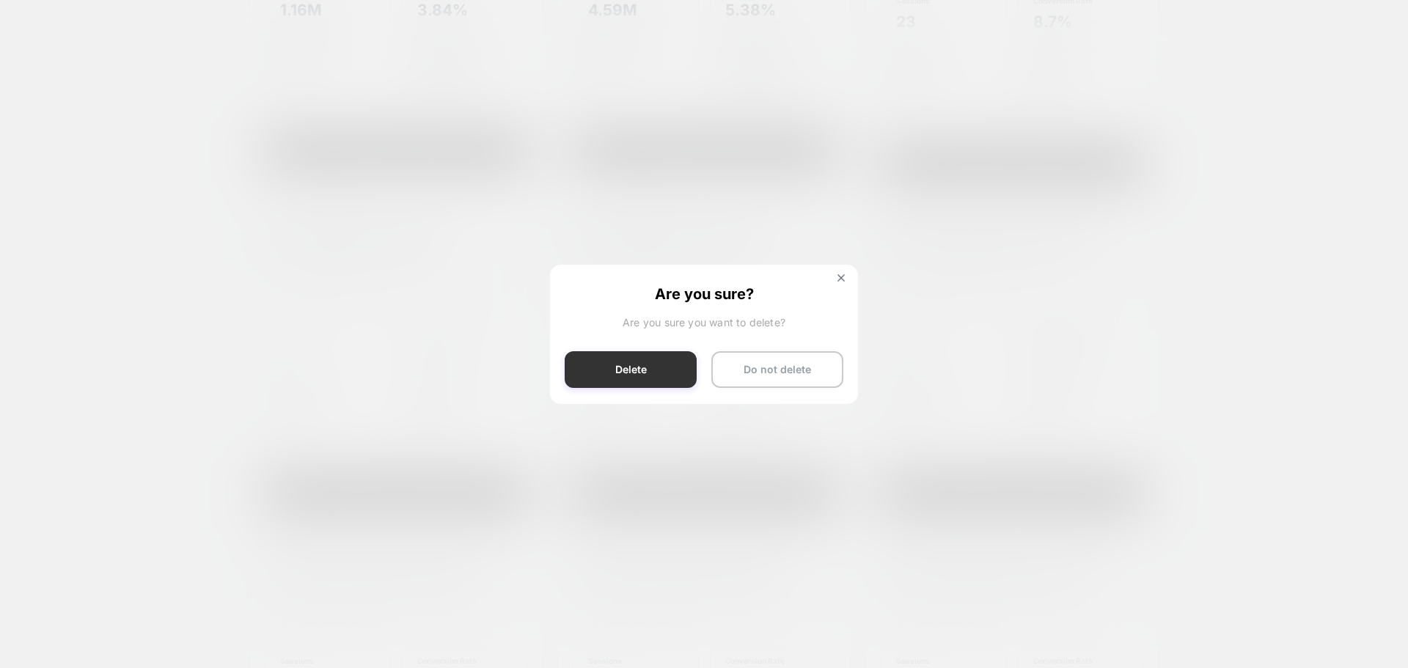
click at [618, 359] on button "Delete" at bounding box center [631, 369] width 132 height 37
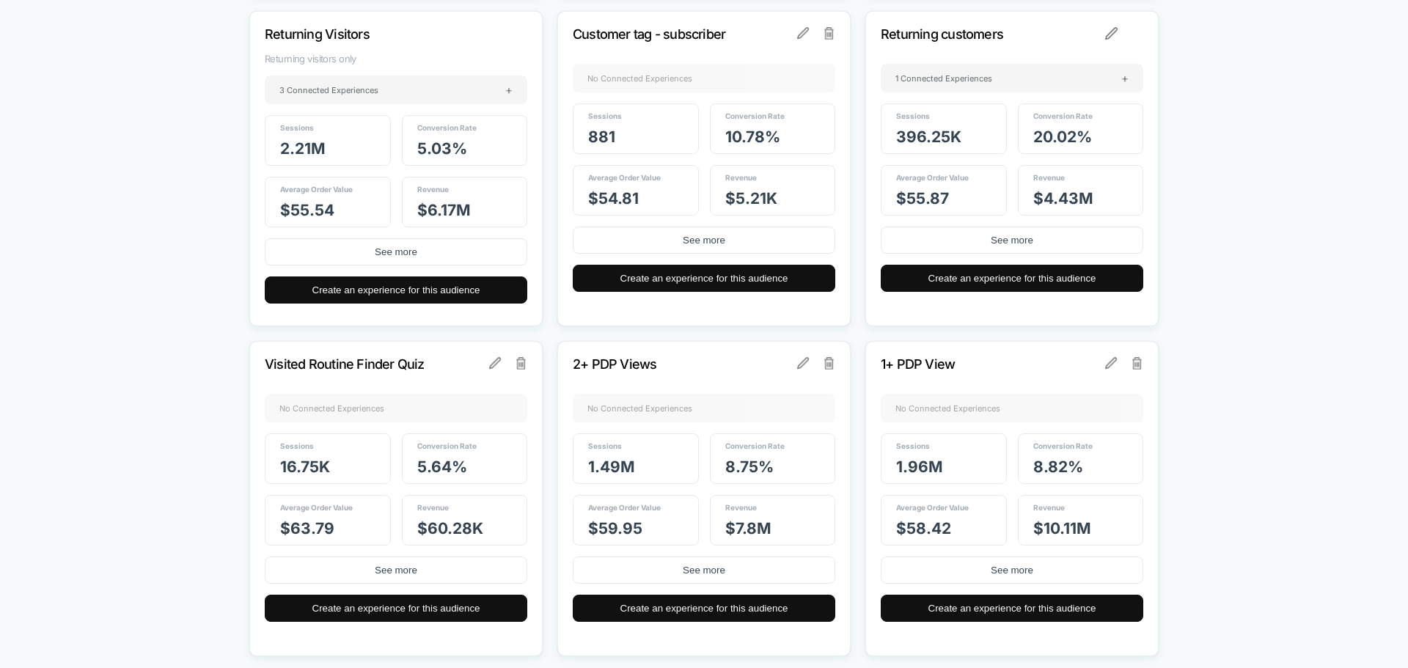
scroll to position [660, 0]
